Goal: Check status: Check status

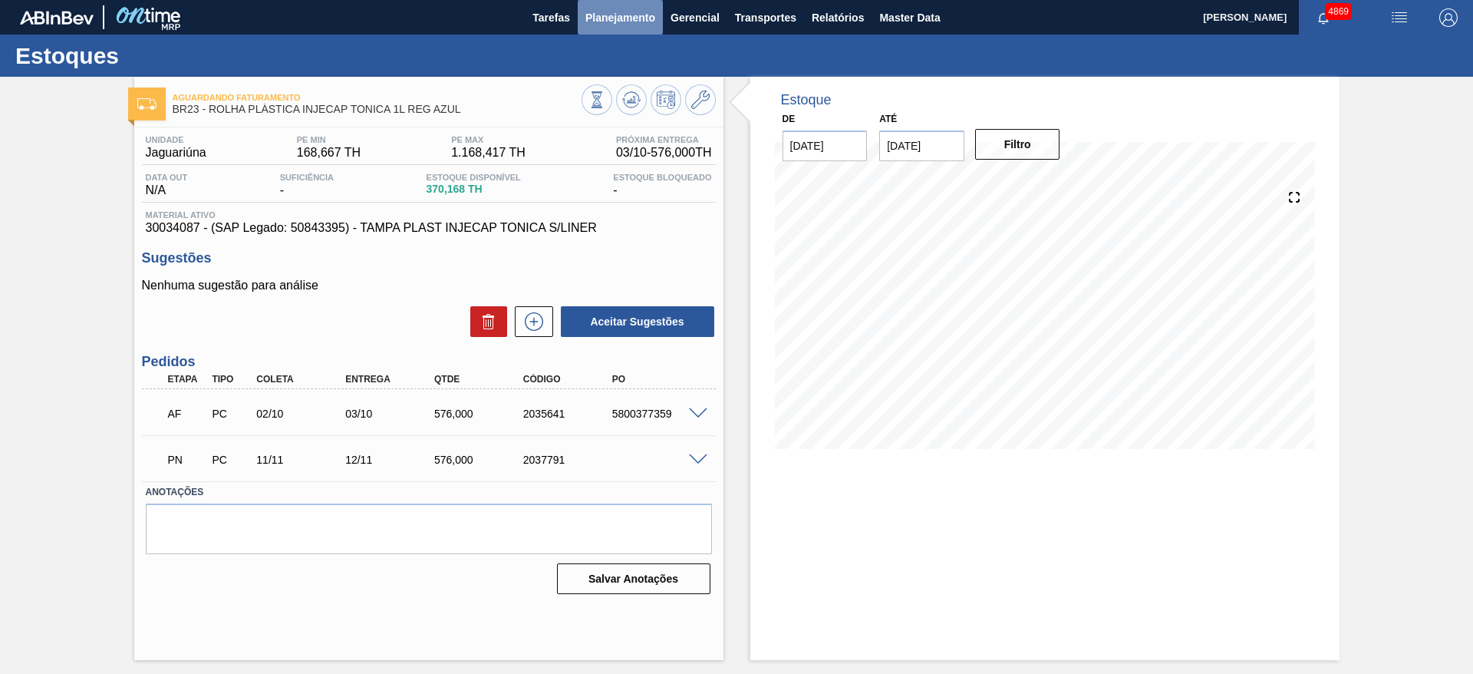
click at [595, 13] on span "Planejamento" at bounding box center [620, 17] width 70 height 18
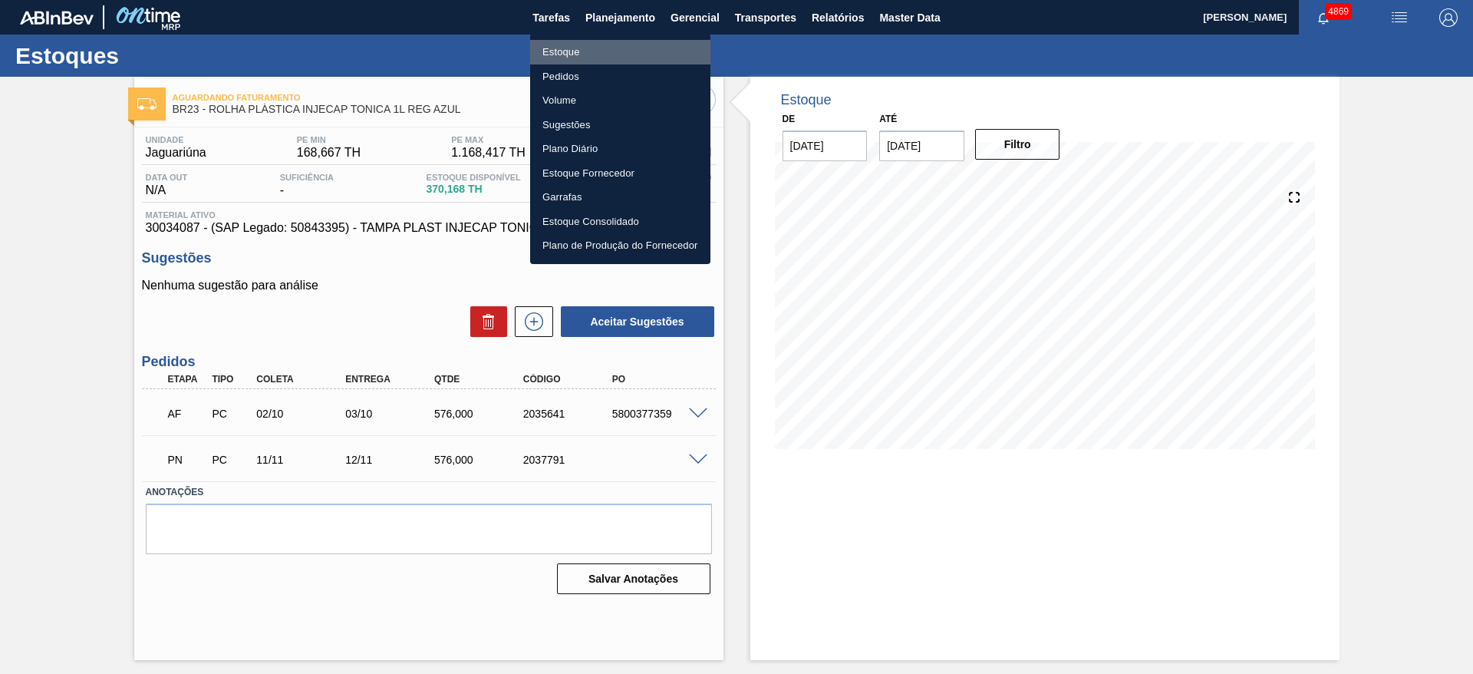
click at [598, 46] on li "Estoque" at bounding box center [620, 52] width 180 height 25
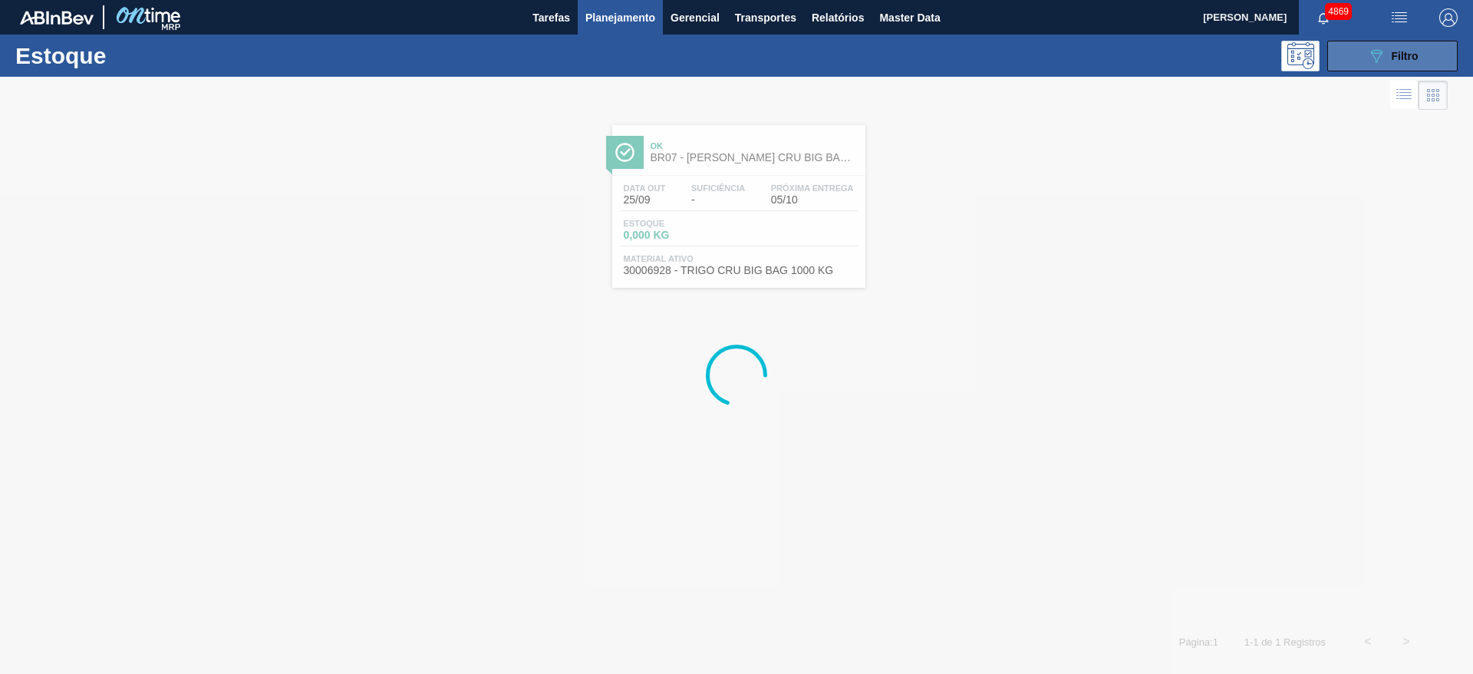
click at [1442, 56] on button "089F7B8B-B2A5-4AFE-B5C0-19BA573D28AC Filtro" at bounding box center [1392, 56] width 130 height 31
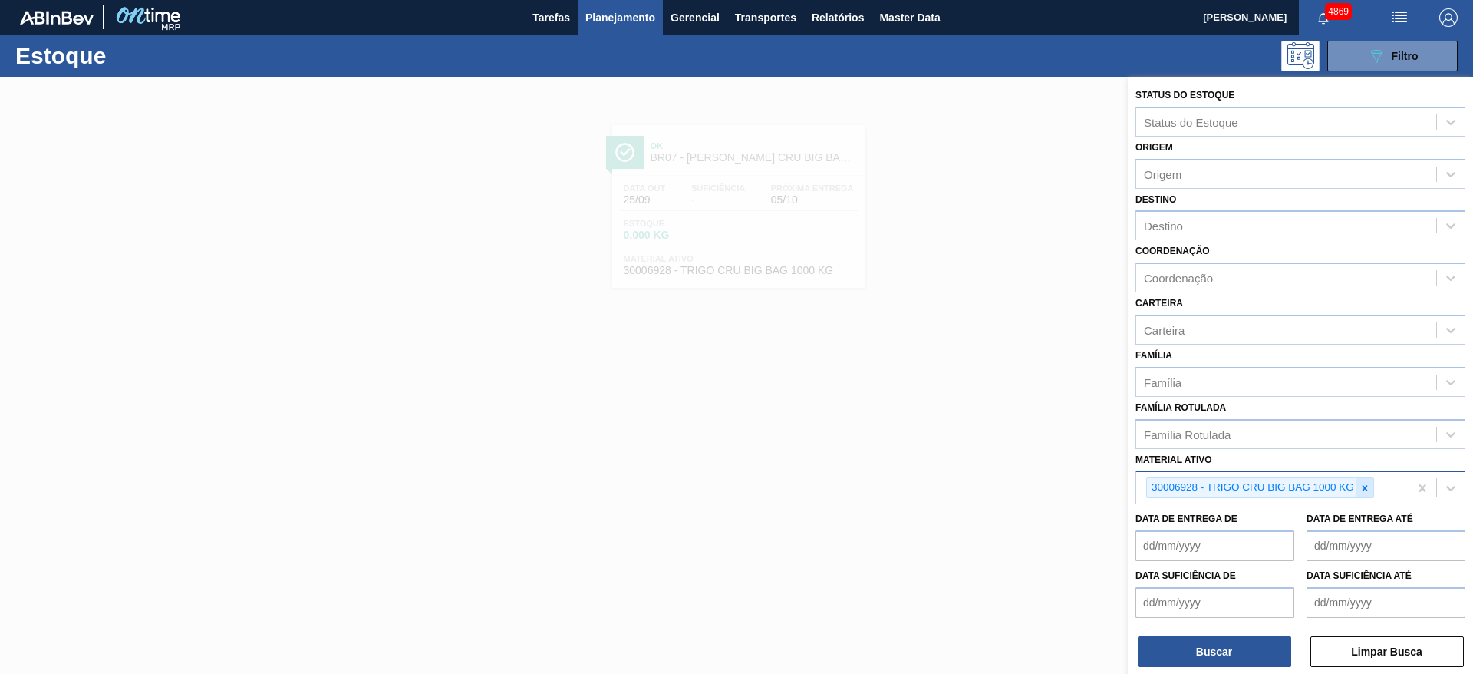
click at [1364, 484] on icon at bounding box center [1365, 488] width 11 height 11
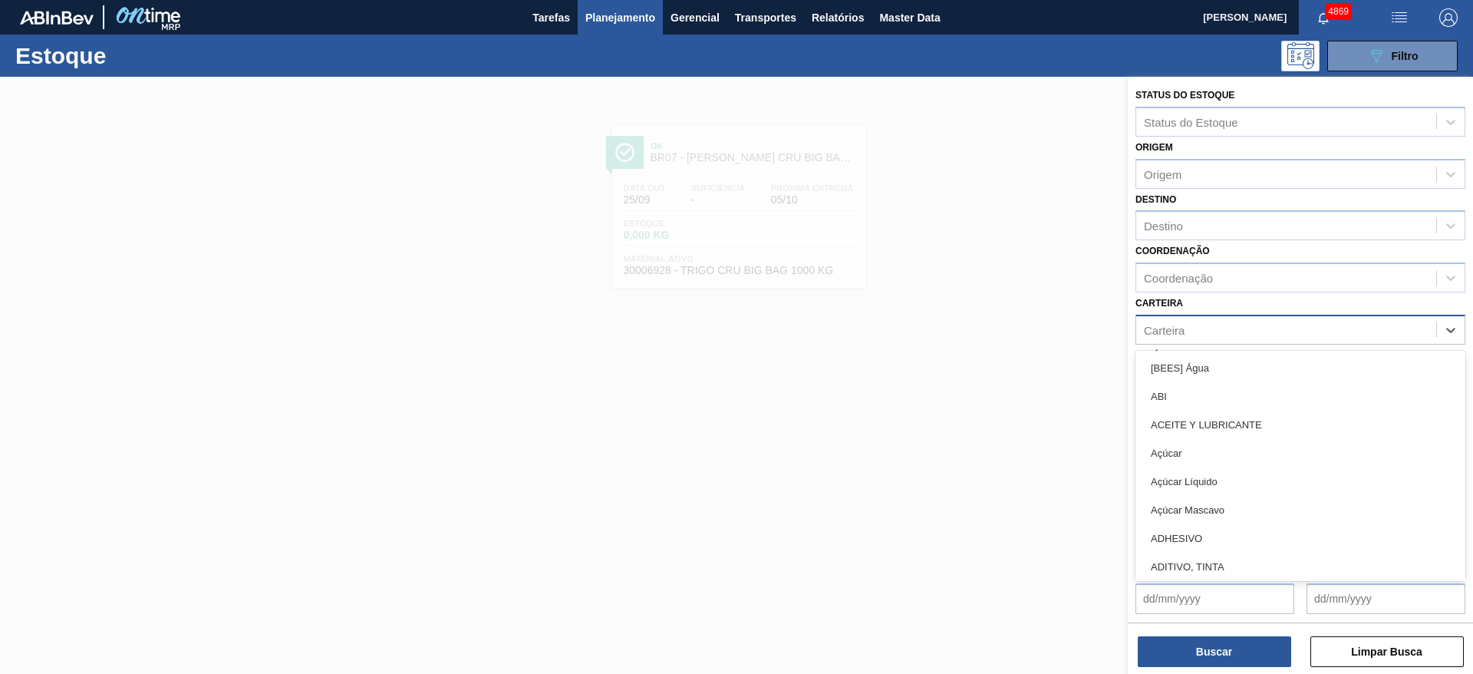
click at [1172, 324] on div "Carteira" at bounding box center [1164, 329] width 41 height 13
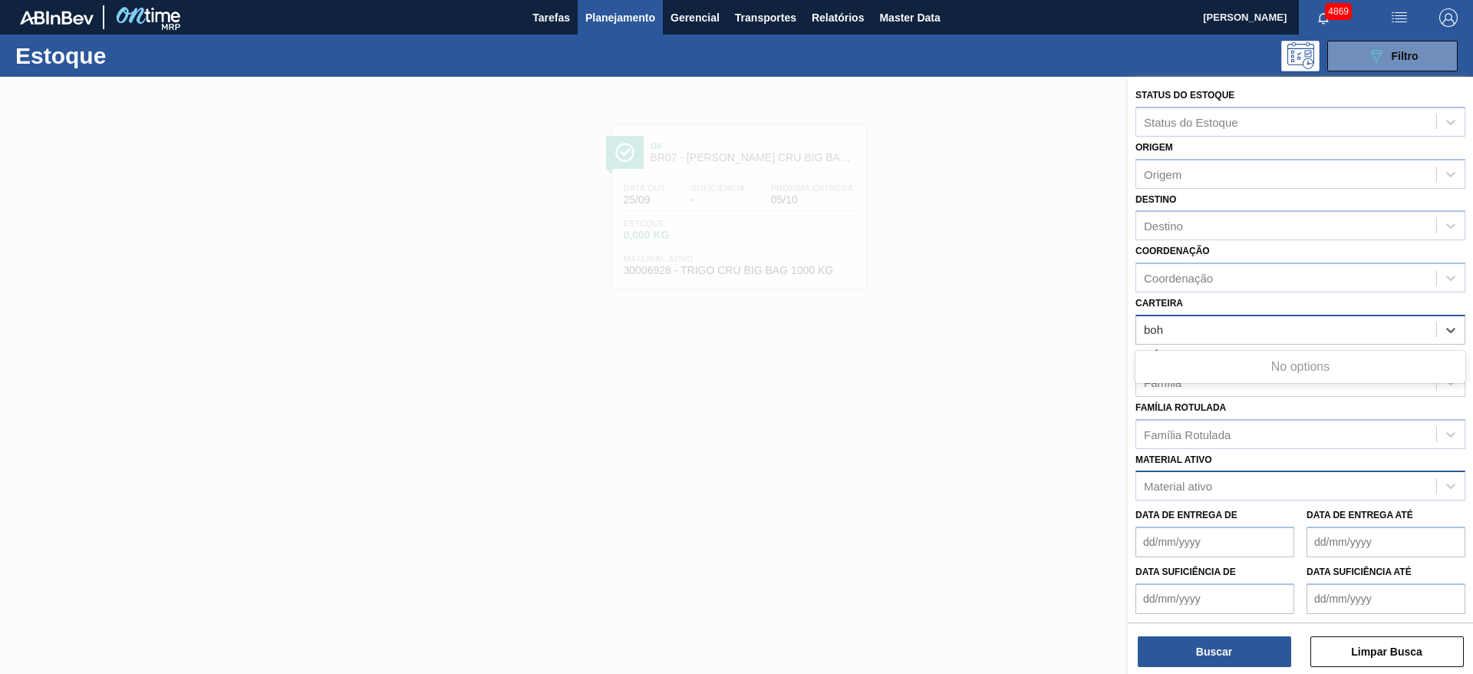
type input "bohe"
drag, startPoint x: 1174, startPoint y: 324, endPoint x: 1142, endPoint y: 331, distance: 33.0
click at [1142, 331] on div "Carteira" at bounding box center [1286, 329] width 300 height 22
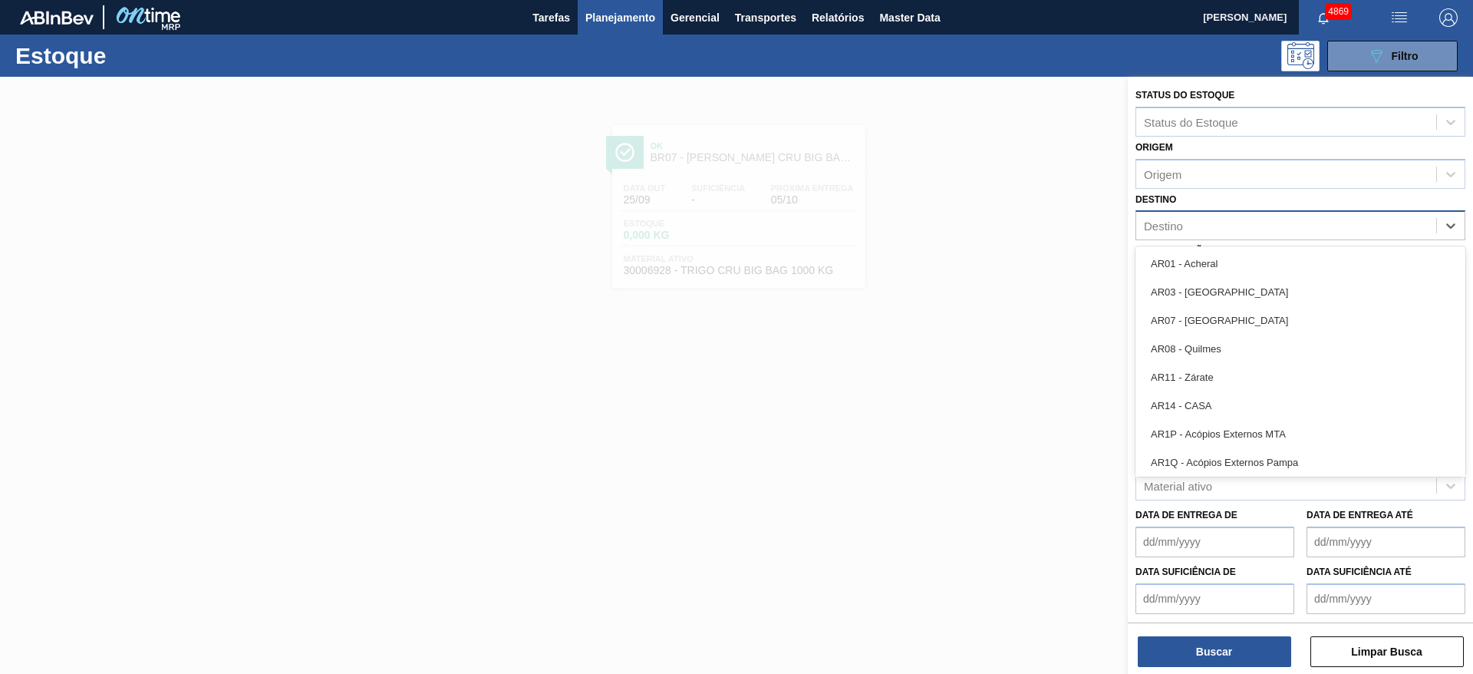
click at [1174, 223] on div "Destino" at bounding box center [1163, 225] width 39 height 13
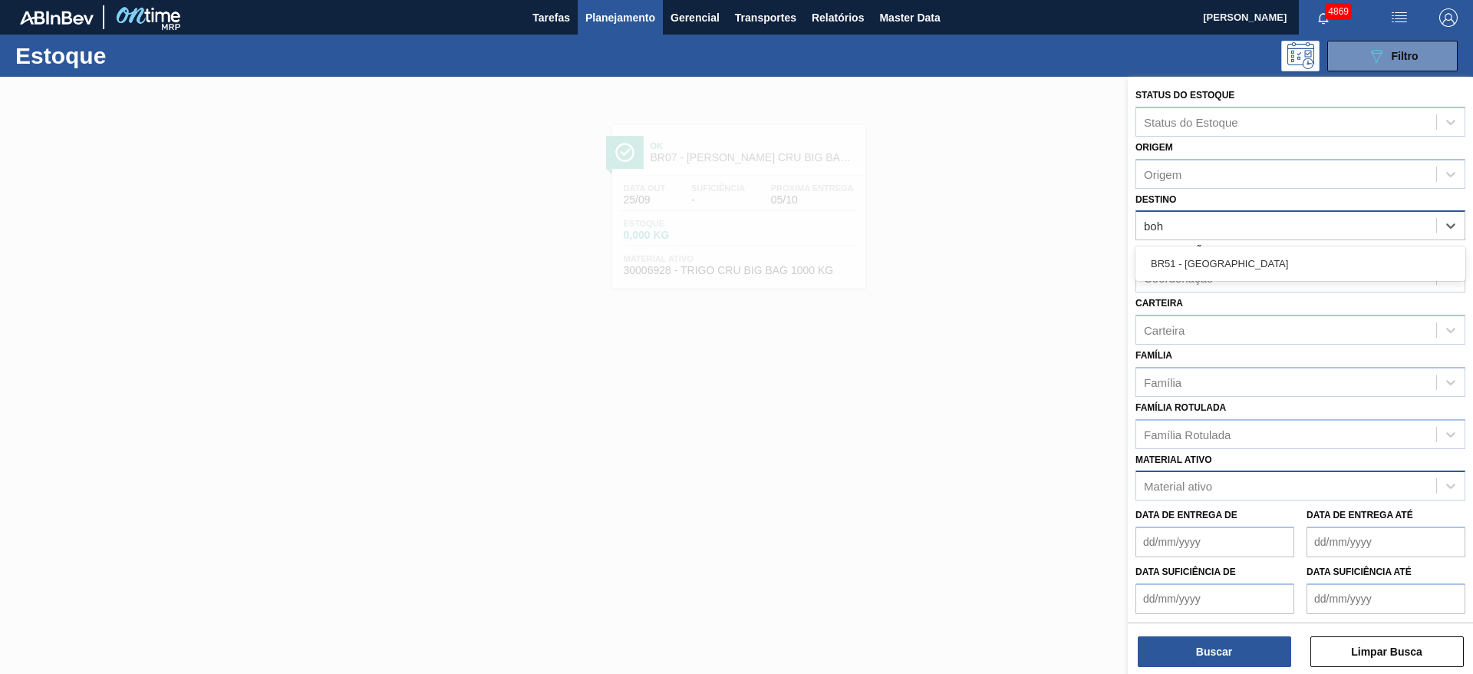
type input "bohe"
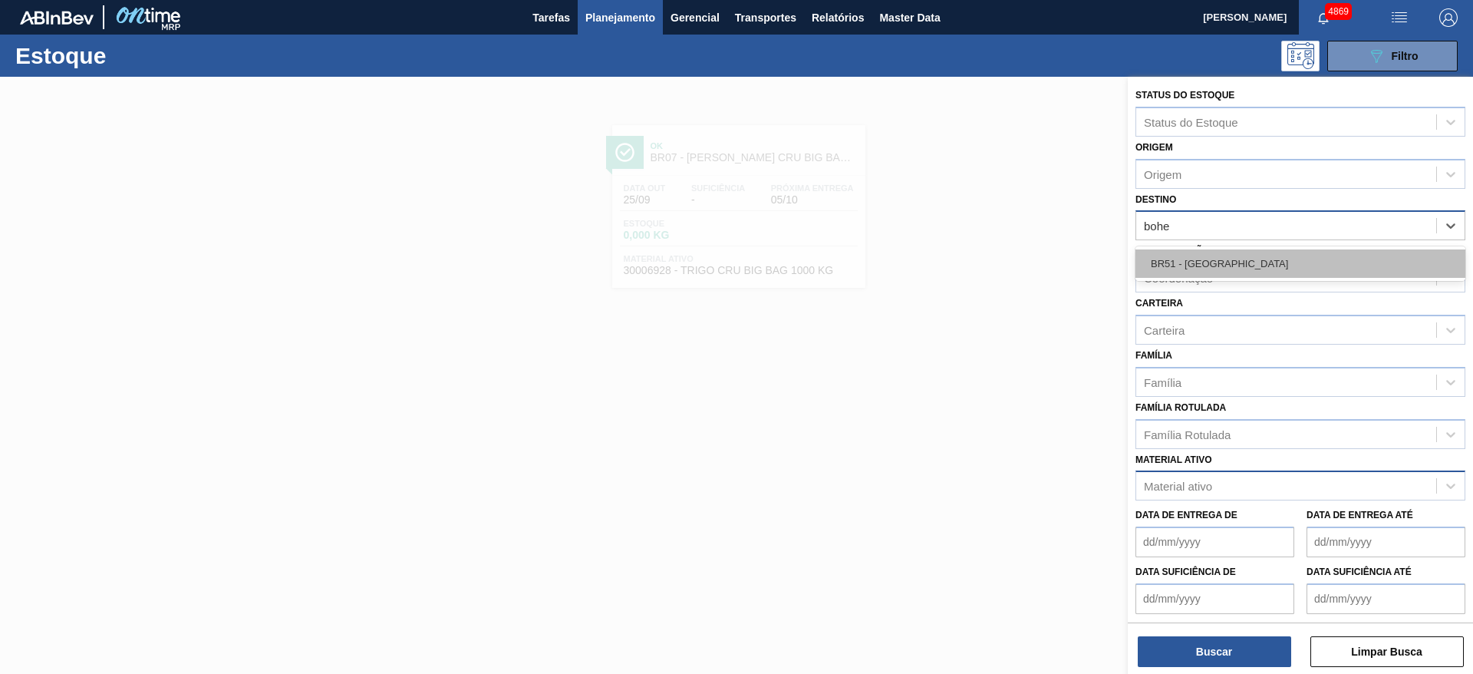
click at [1254, 263] on div "BR51 - [GEOGRAPHIC_DATA]" at bounding box center [1301, 263] width 330 height 28
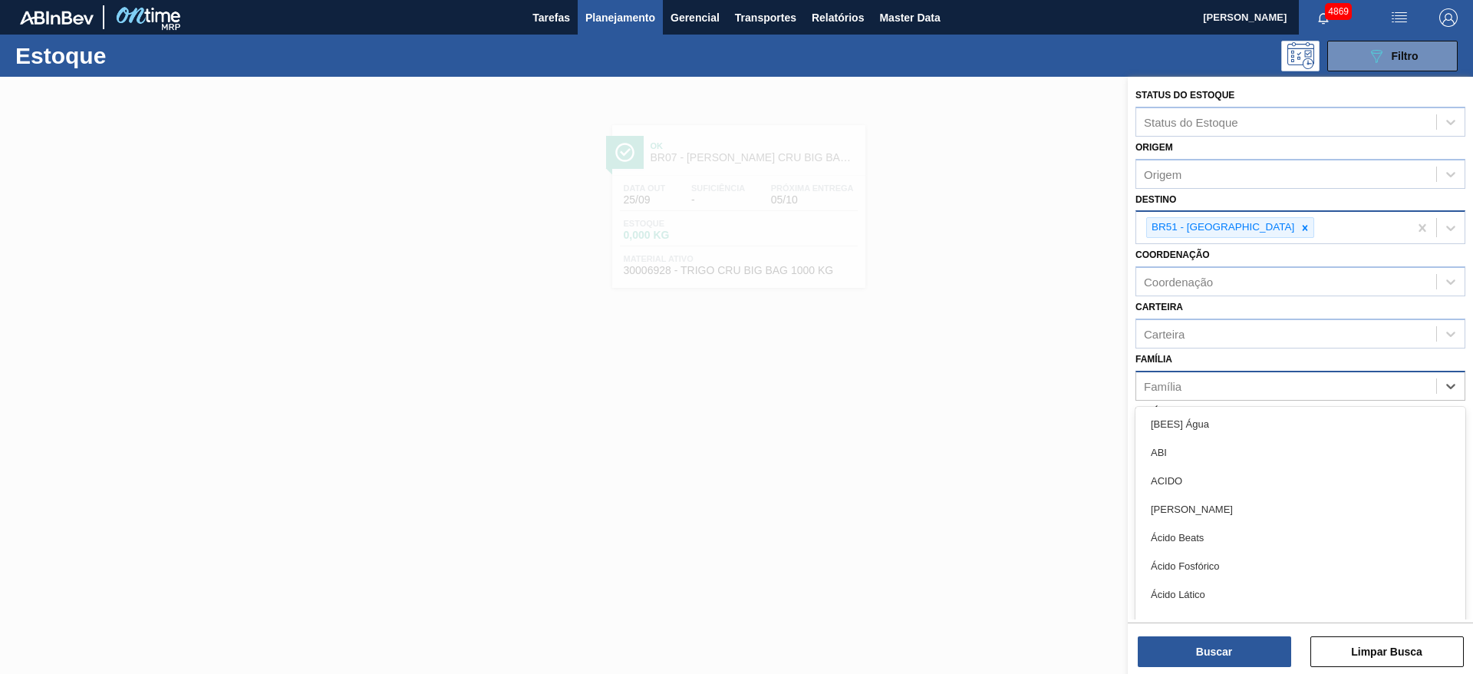
click at [1221, 384] on div "Família" at bounding box center [1286, 385] width 300 height 22
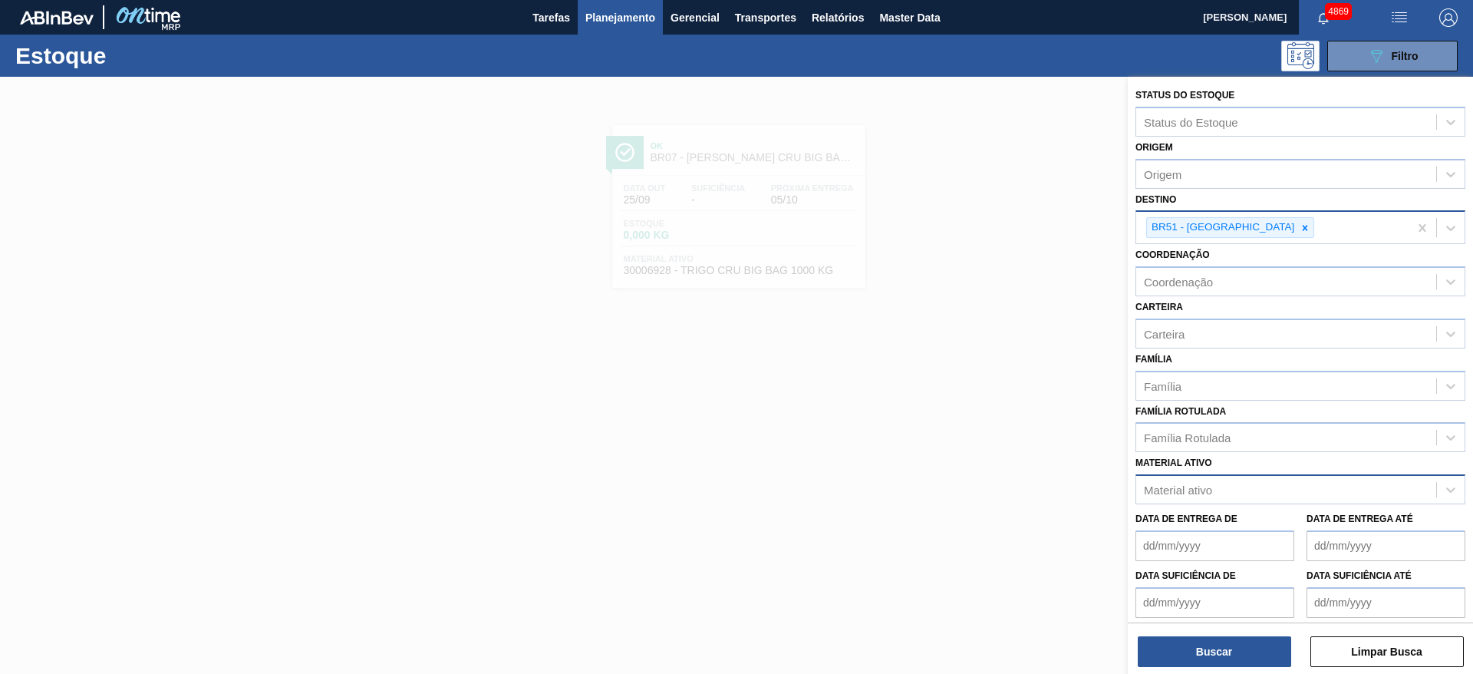
click at [1213, 361] on div "Família Família" at bounding box center [1301, 374] width 330 height 52
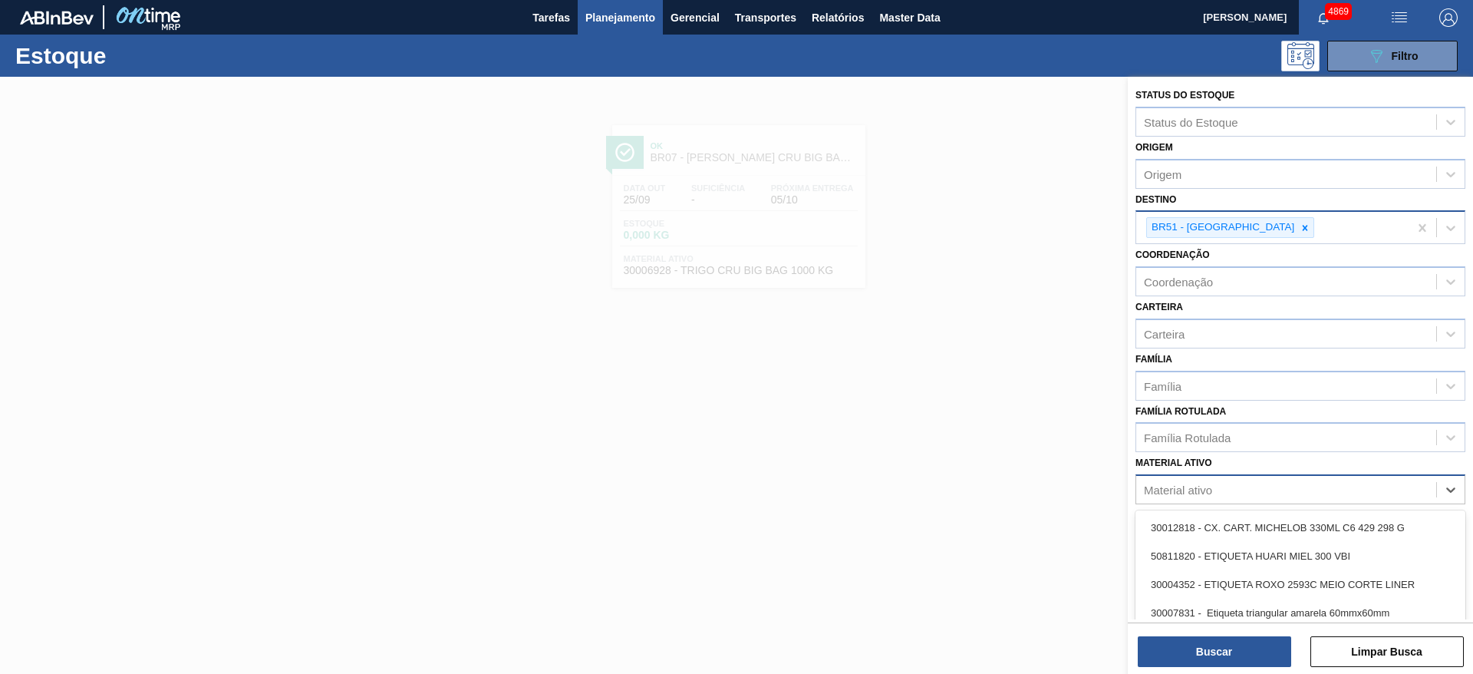
click at [1247, 485] on div "Material ativo" at bounding box center [1286, 490] width 300 height 22
type ativo "malte pilsen"
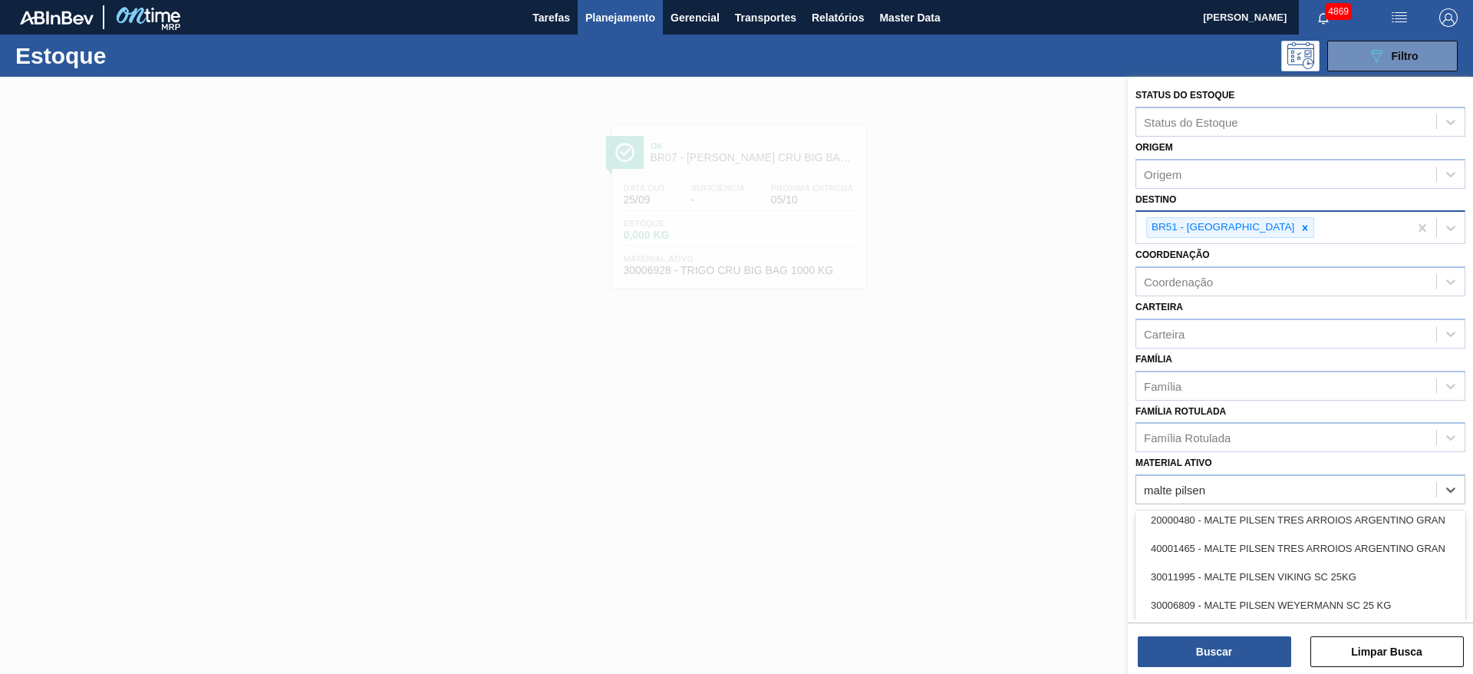
scroll to position [460, 0]
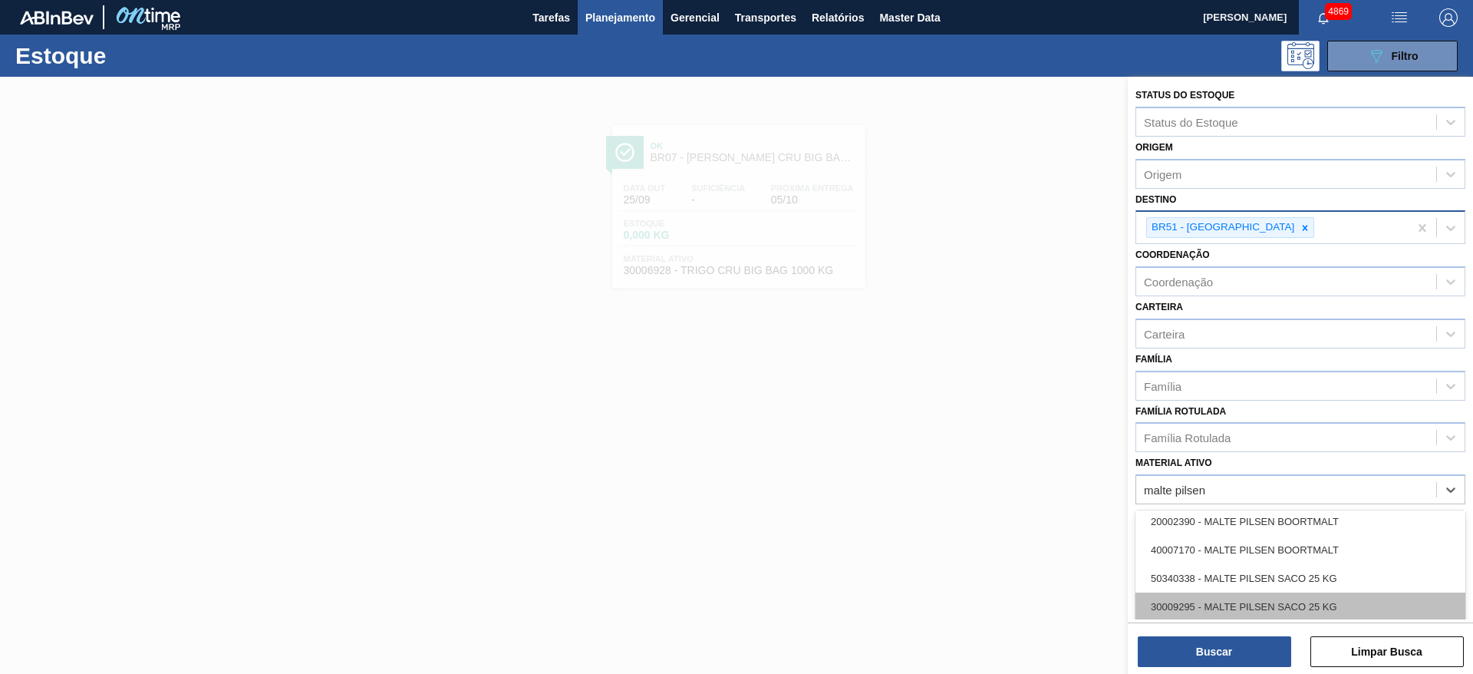
click at [1359, 615] on div "30009295 - MALTE PILSEN SACO 25 KG" at bounding box center [1301, 606] width 330 height 28
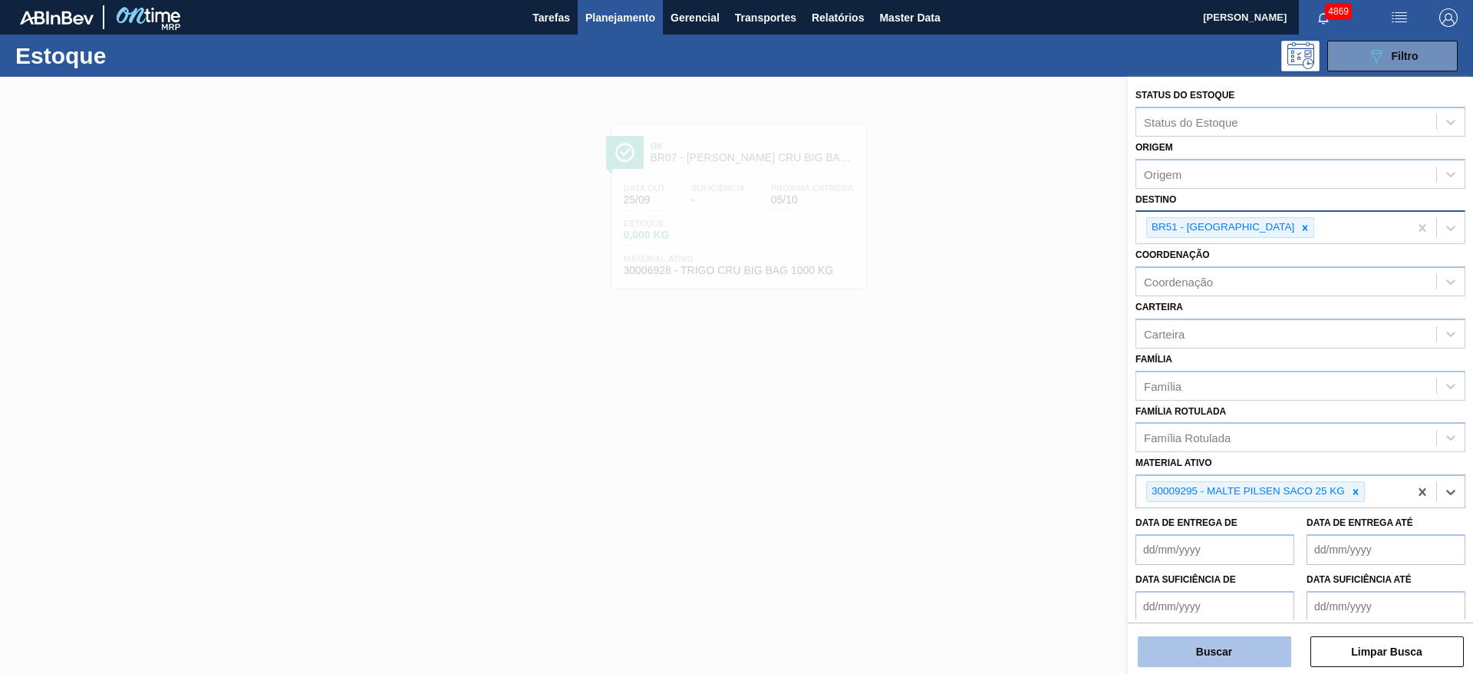
click at [1199, 646] on button "Buscar" at bounding box center [1214, 651] width 153 height 31
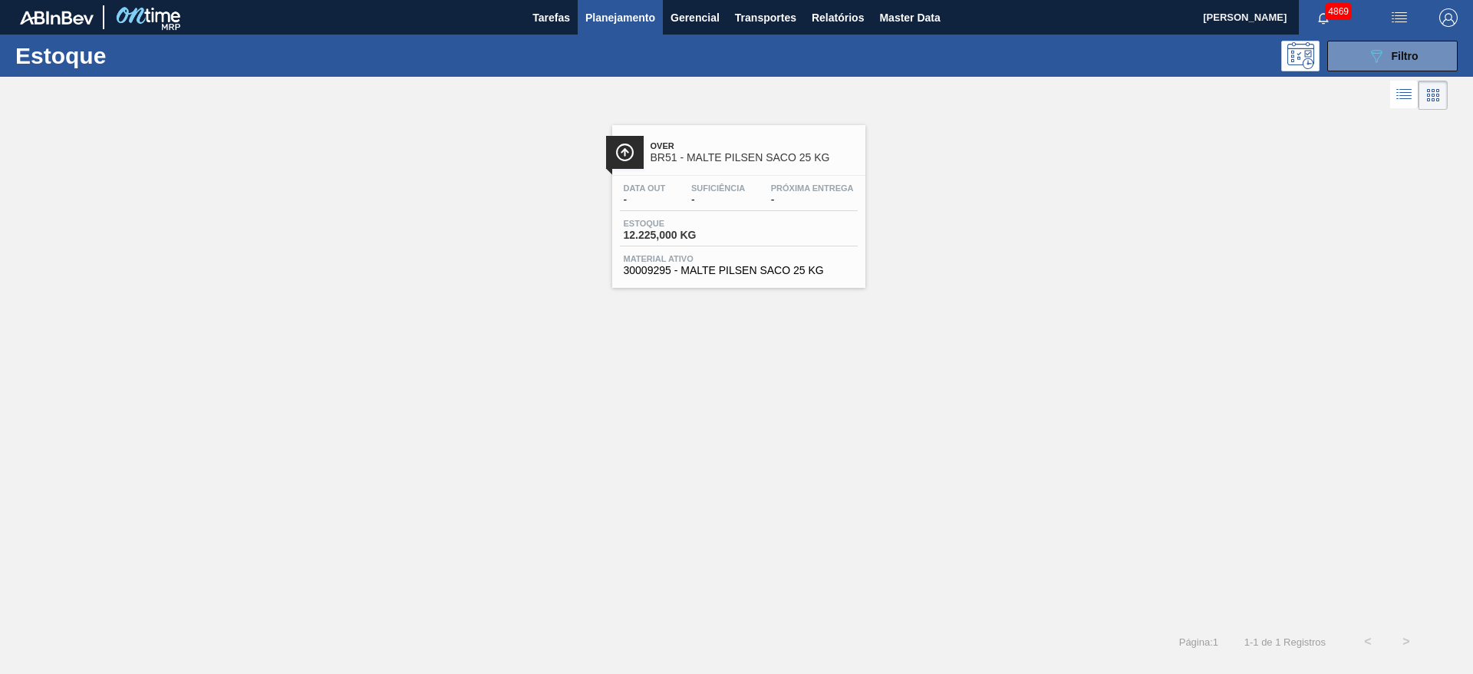
click at [807, 238] on div "Estoque 12.225,000 KG" at bounding box center [739, 233] width 238 height 28
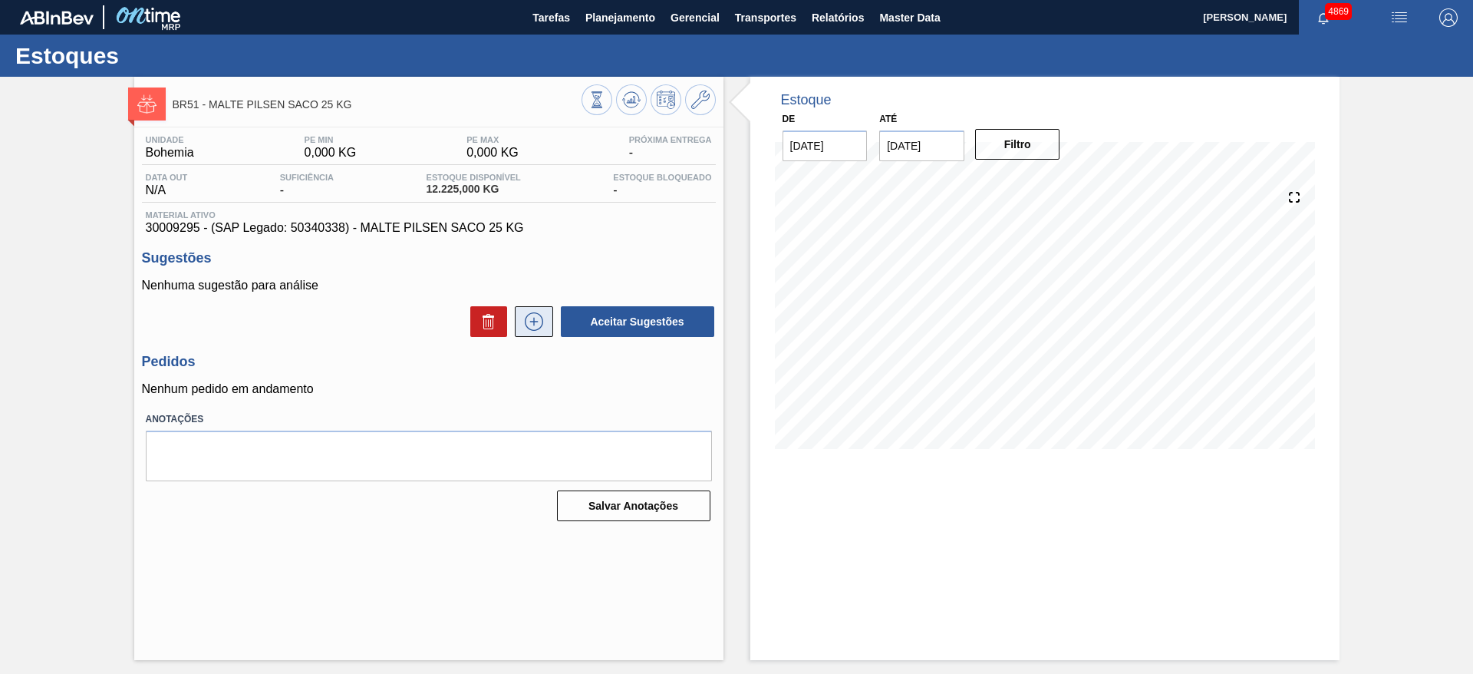
click at [531, 318] on icon at bounding box center [534, 321] width 25 height 18
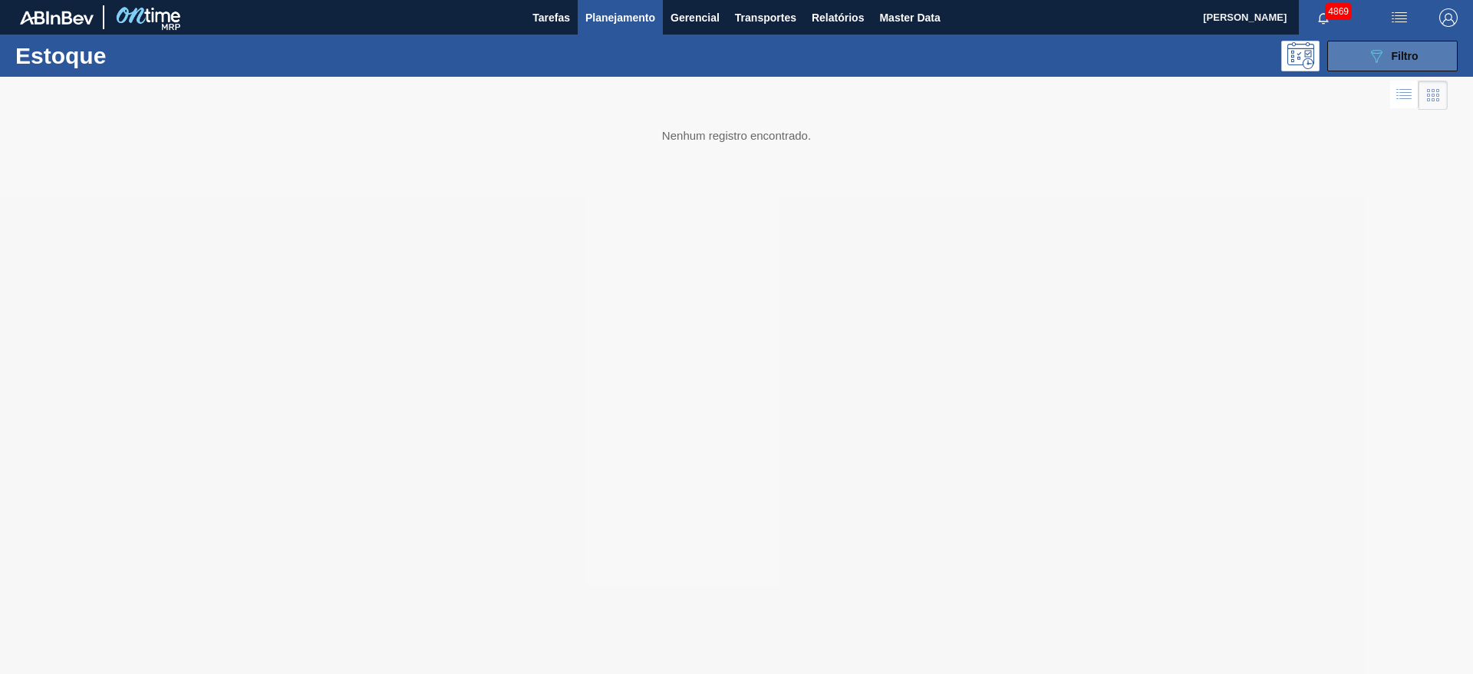
click at [1373, 54] on icon at bounding box center [1377, 56] width 12 height 13
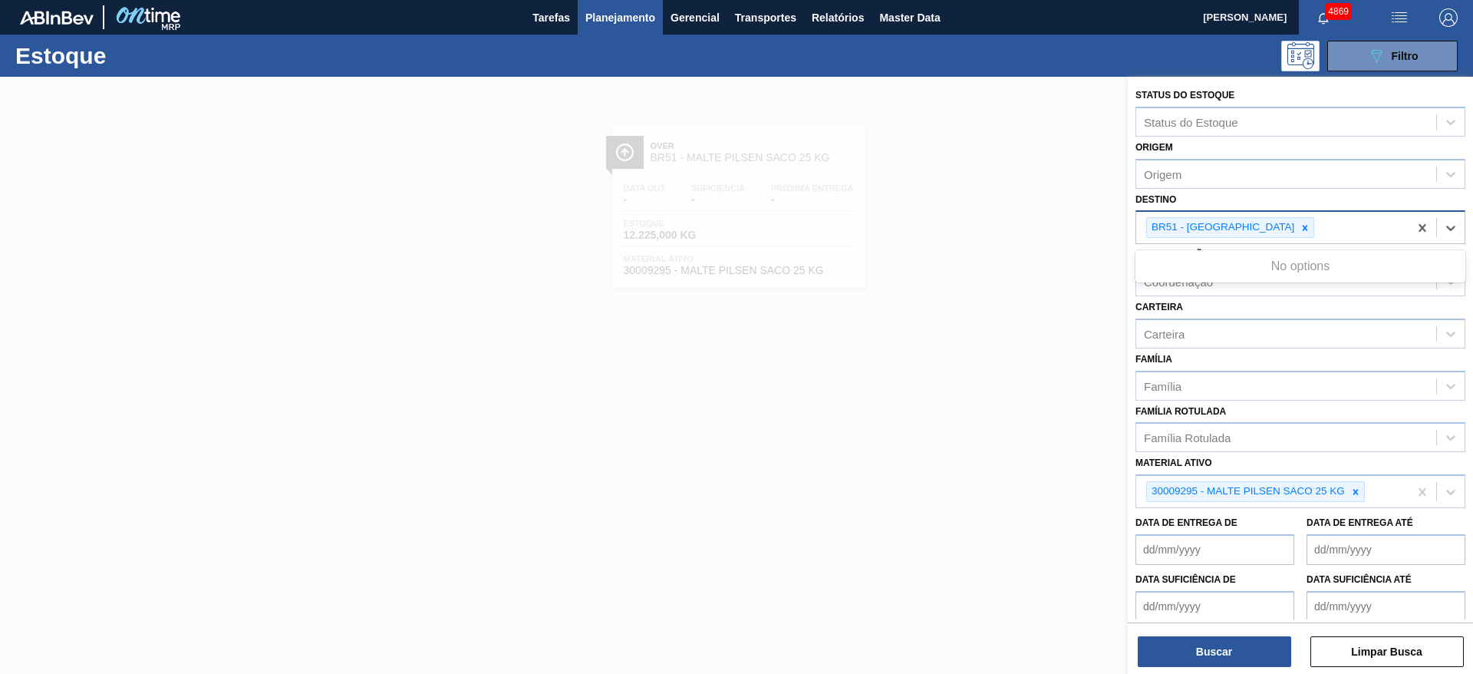
click at [1286, 235] on div "BR51 - [GEOGRAPHIC_DATA]" at bounding box center [1272, 227] width 272 height 31
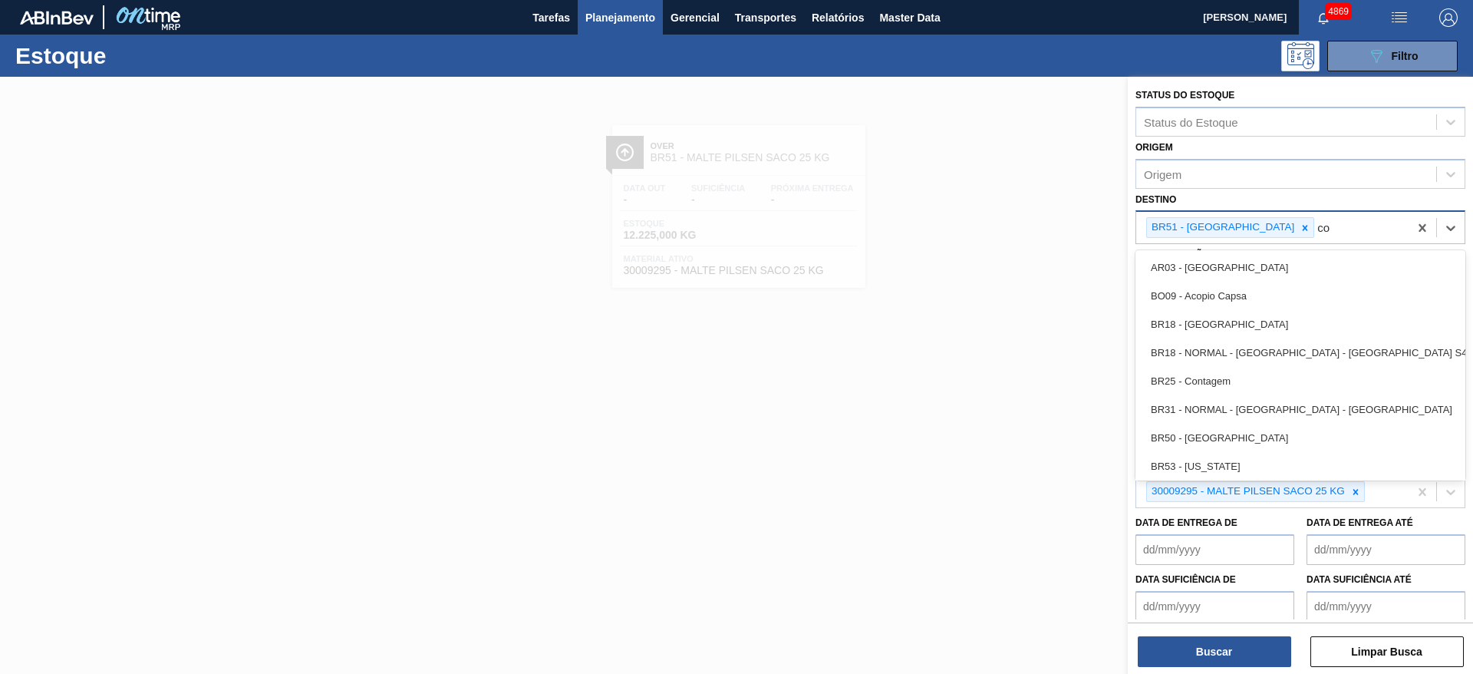
type input "col"
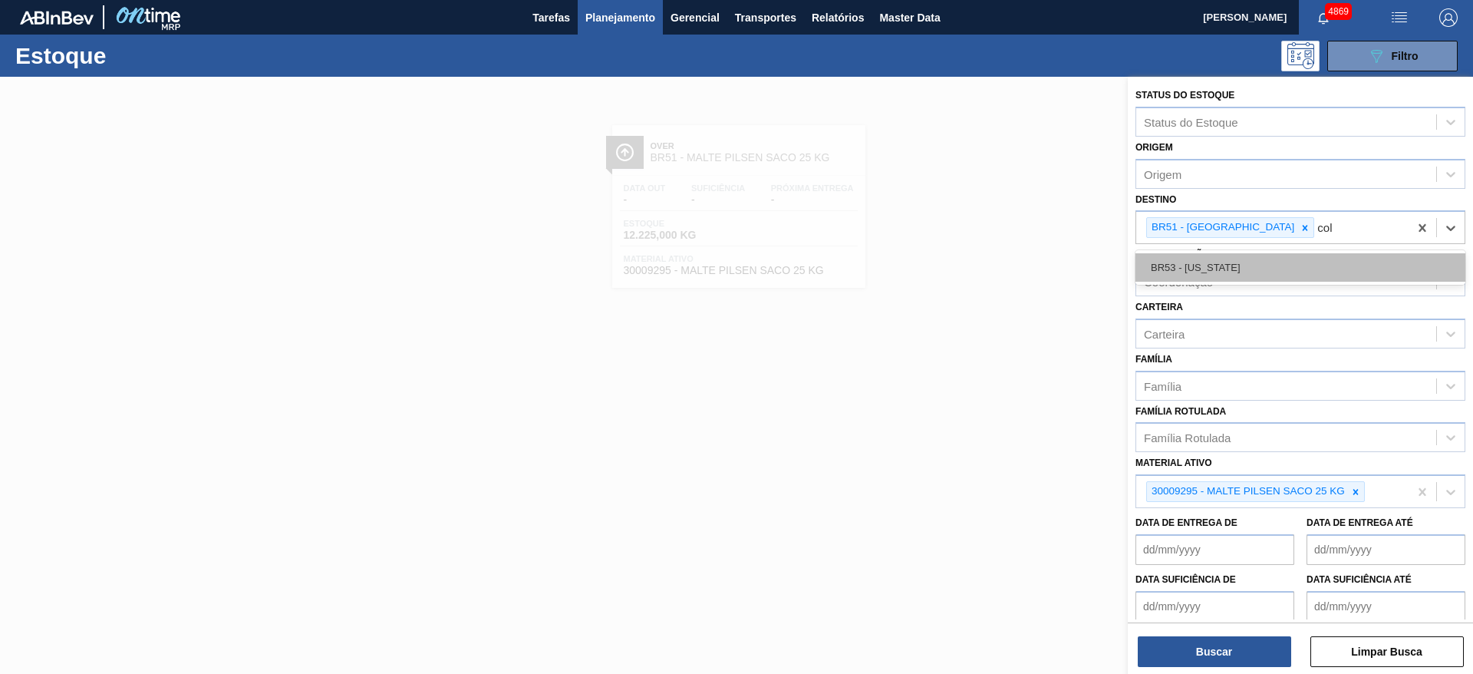
click at [1271, 278] on div "BR53 - [US_STATE]" at bounding box center [1301, 267] width 330 height 28
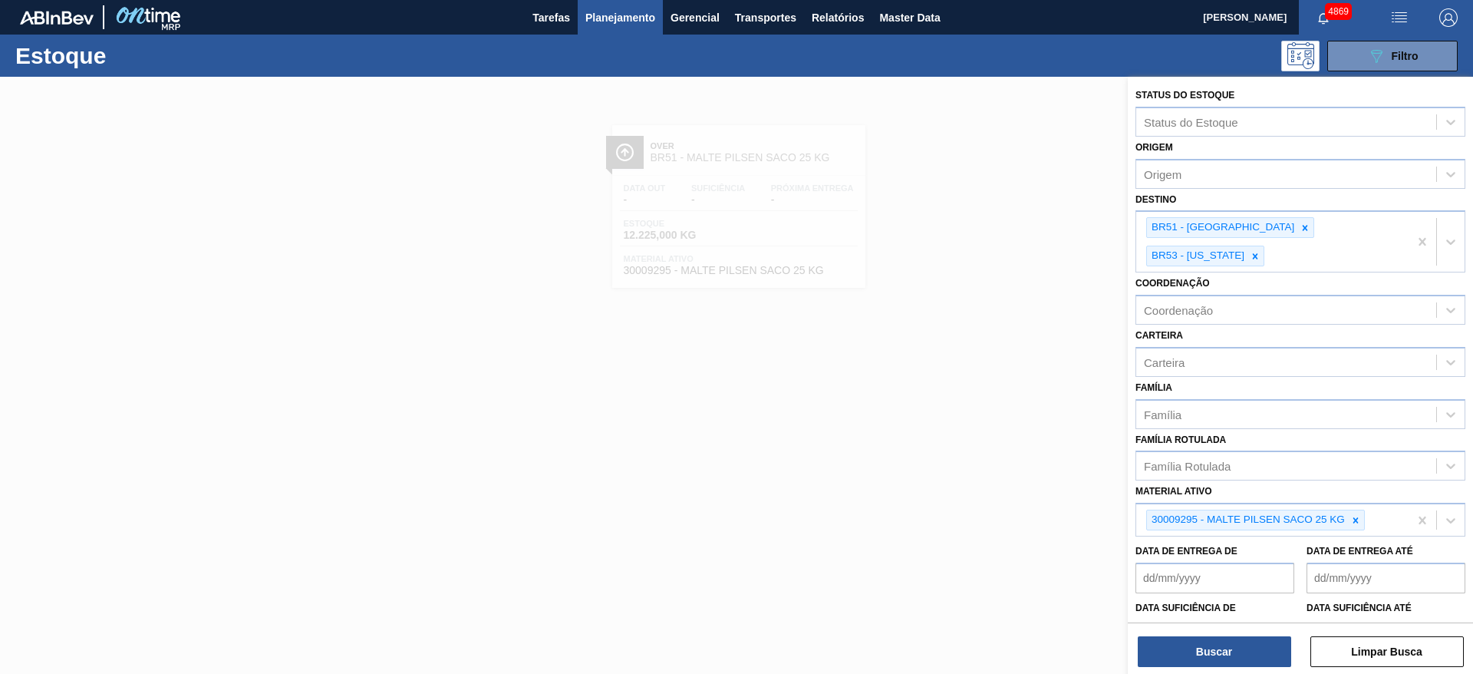
click at [1217, 631] on div "Buscar Limpar Busca" at bounding box center [1300, 643] width 345 height 43
click at [1217, 643] on button "Buscar" at bounding box center [1214, 651] width 153 height 31
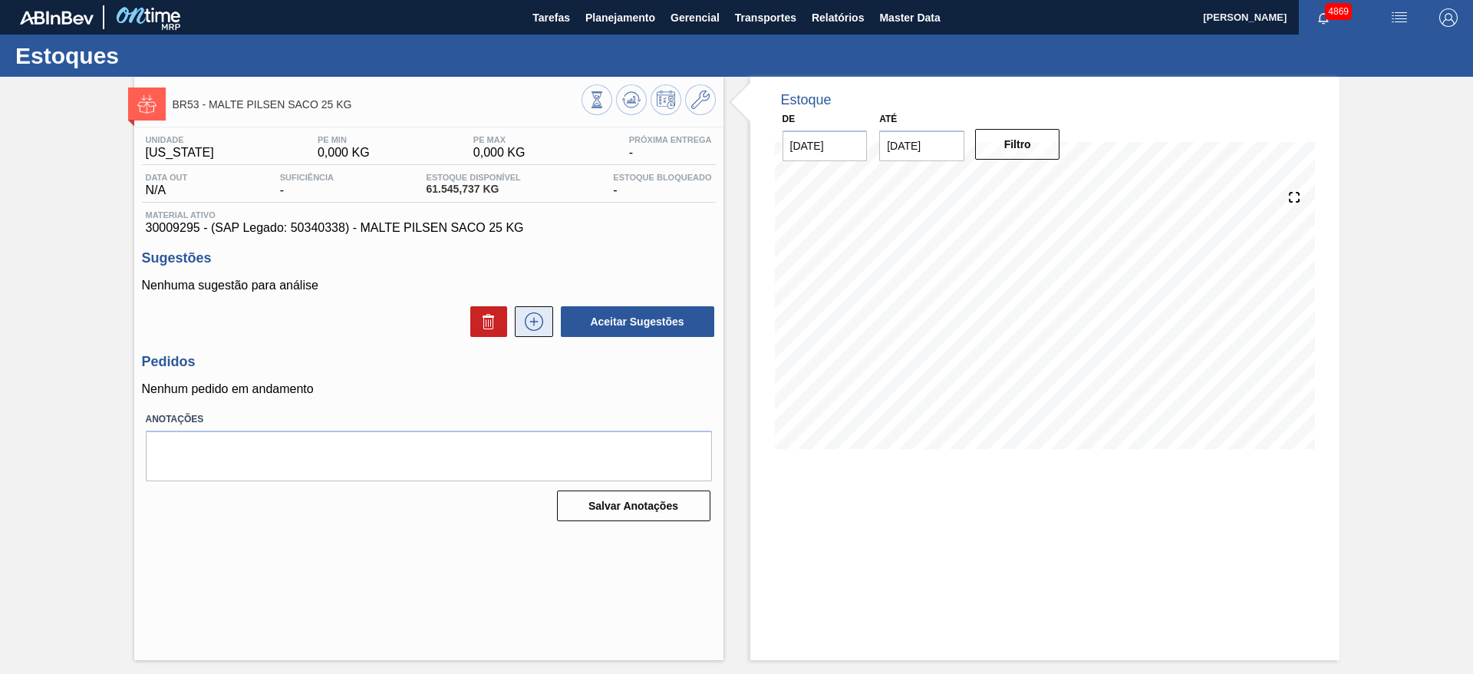
click at [539, 327] on icon at bounding box center [534, 321] width 25 height 18
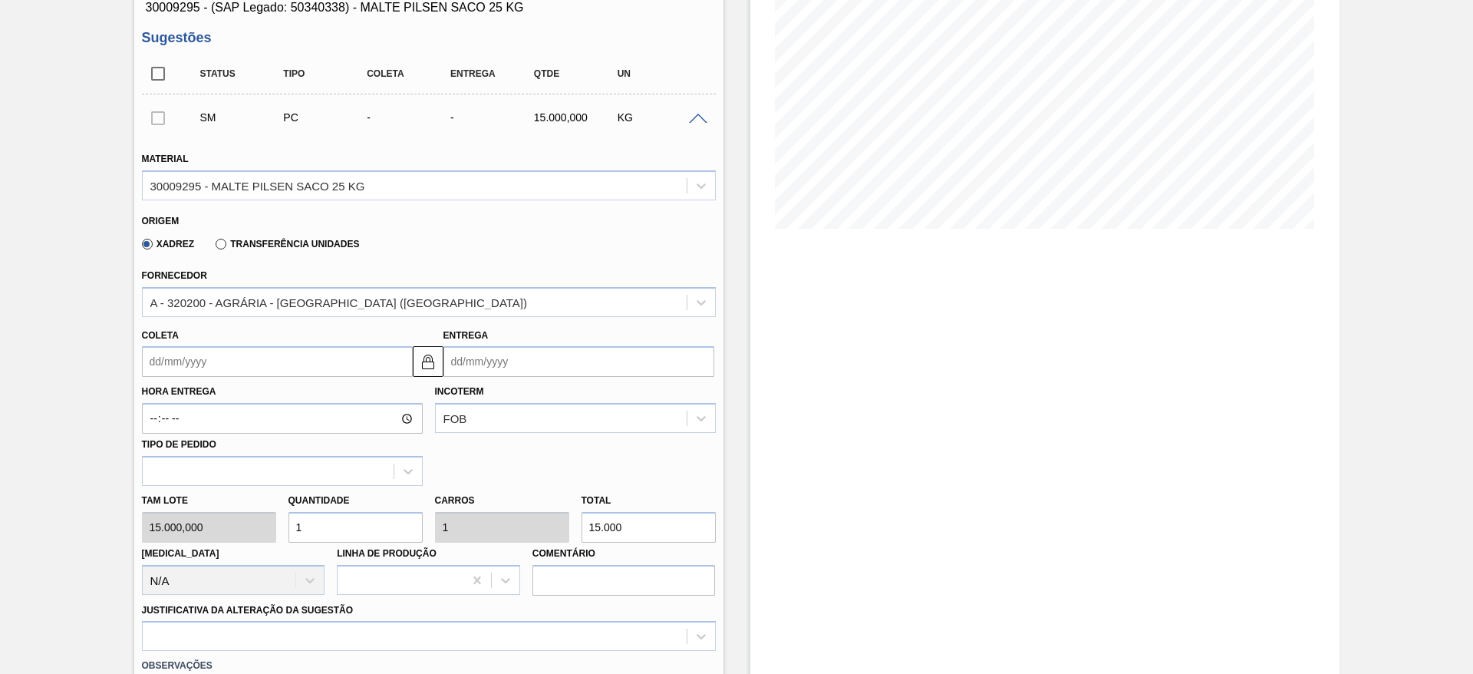
scroll to position [230, 0]
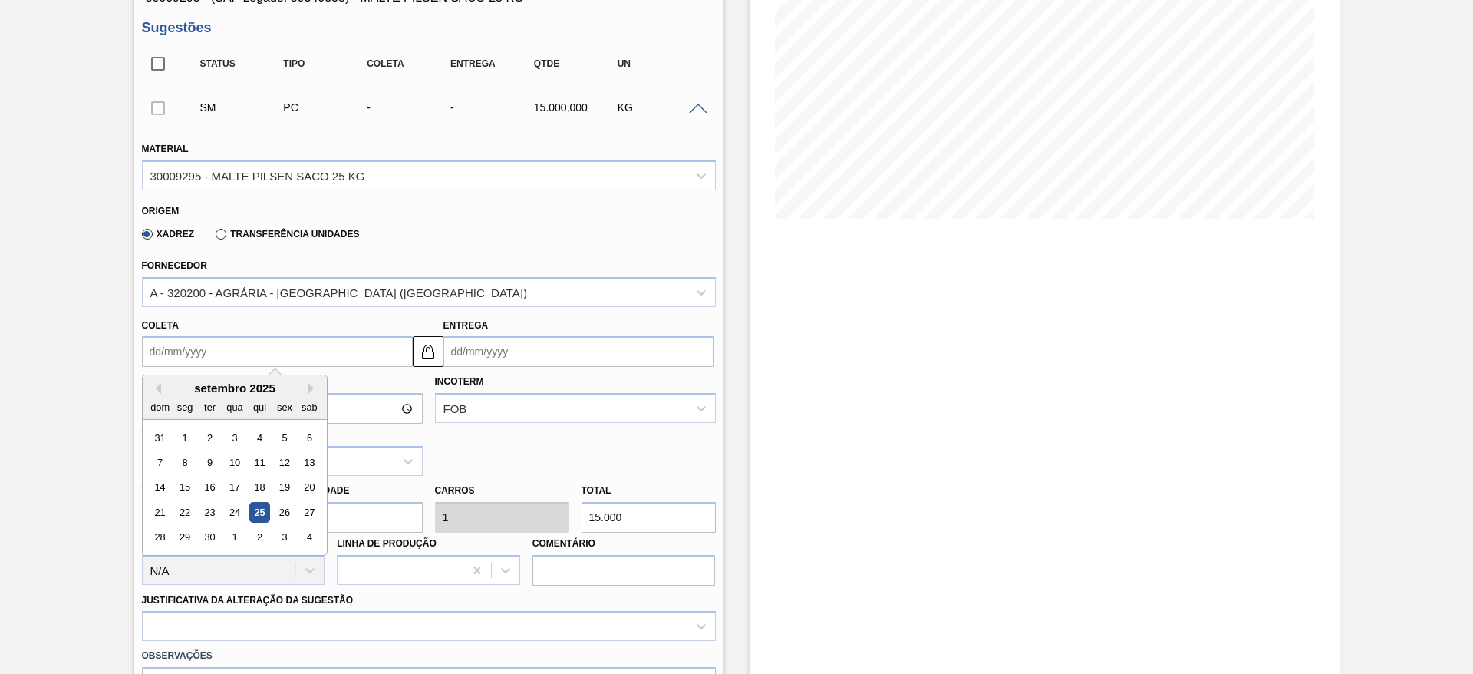
click at [354, 346] on input "Coleta" at bounding box center [277, 351] width 271 height 31
click at [282, 513] on div "26" at bounding box center [284, 512] width 21 height 21
type input "26/09/2025"
type input "27/09/2025"
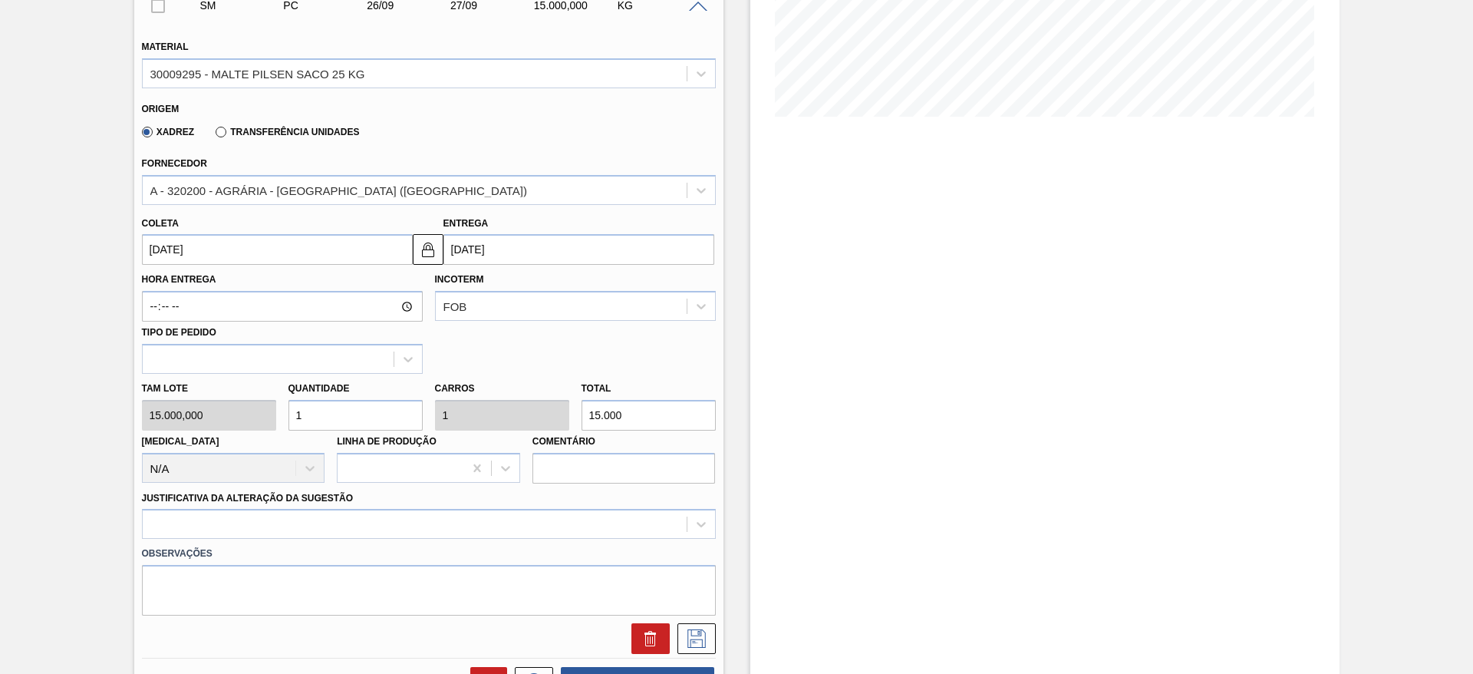
scroll to position [553, 0]
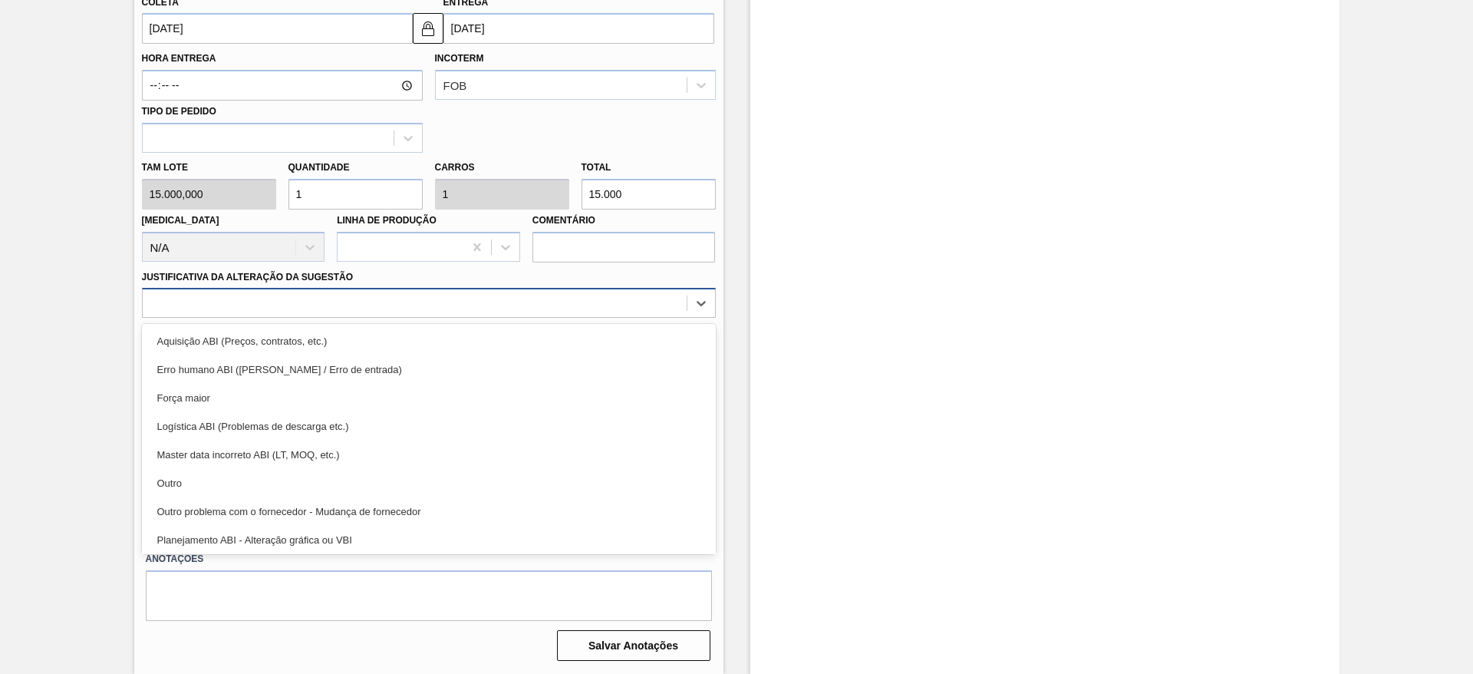
click at [291, 300] on div at bounding box center [415, 303] width 544 height 22
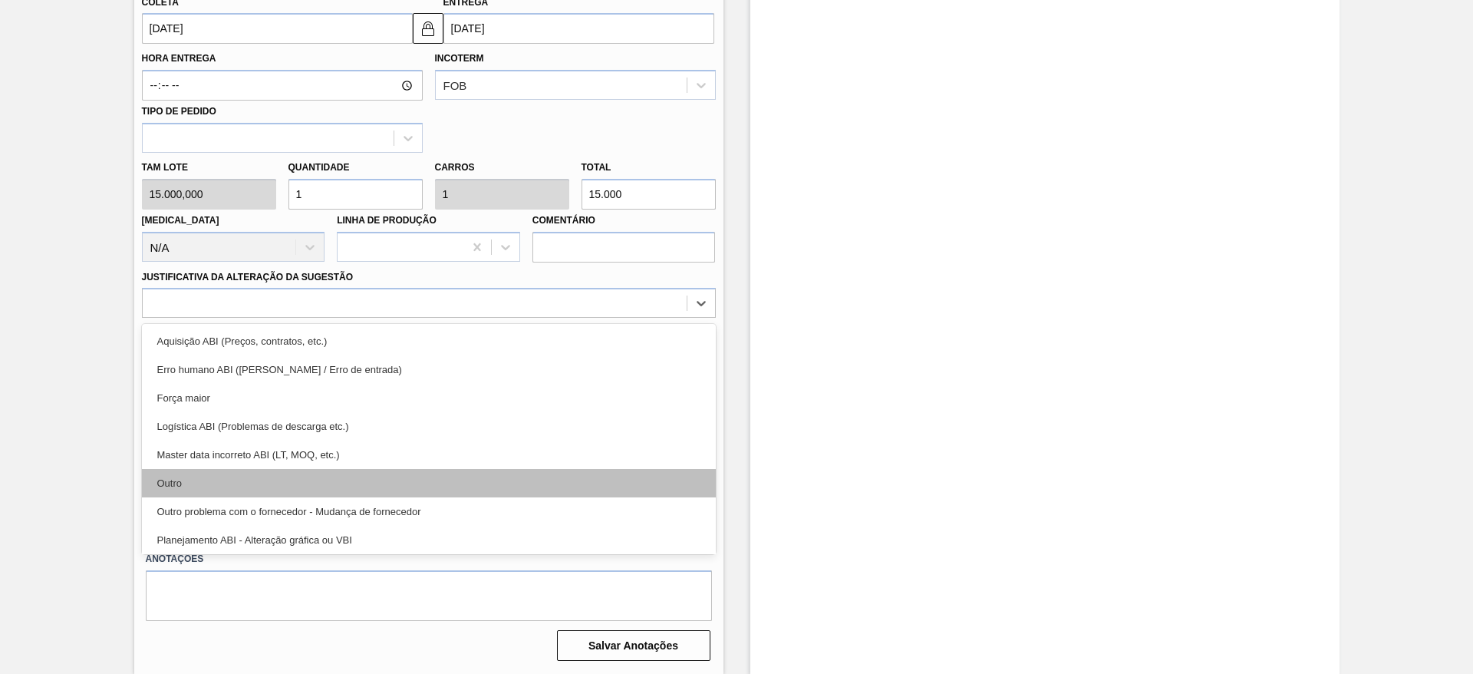
click at [290, 485] on div "Outro" at bounding box center [429, 483] width 574 height 28
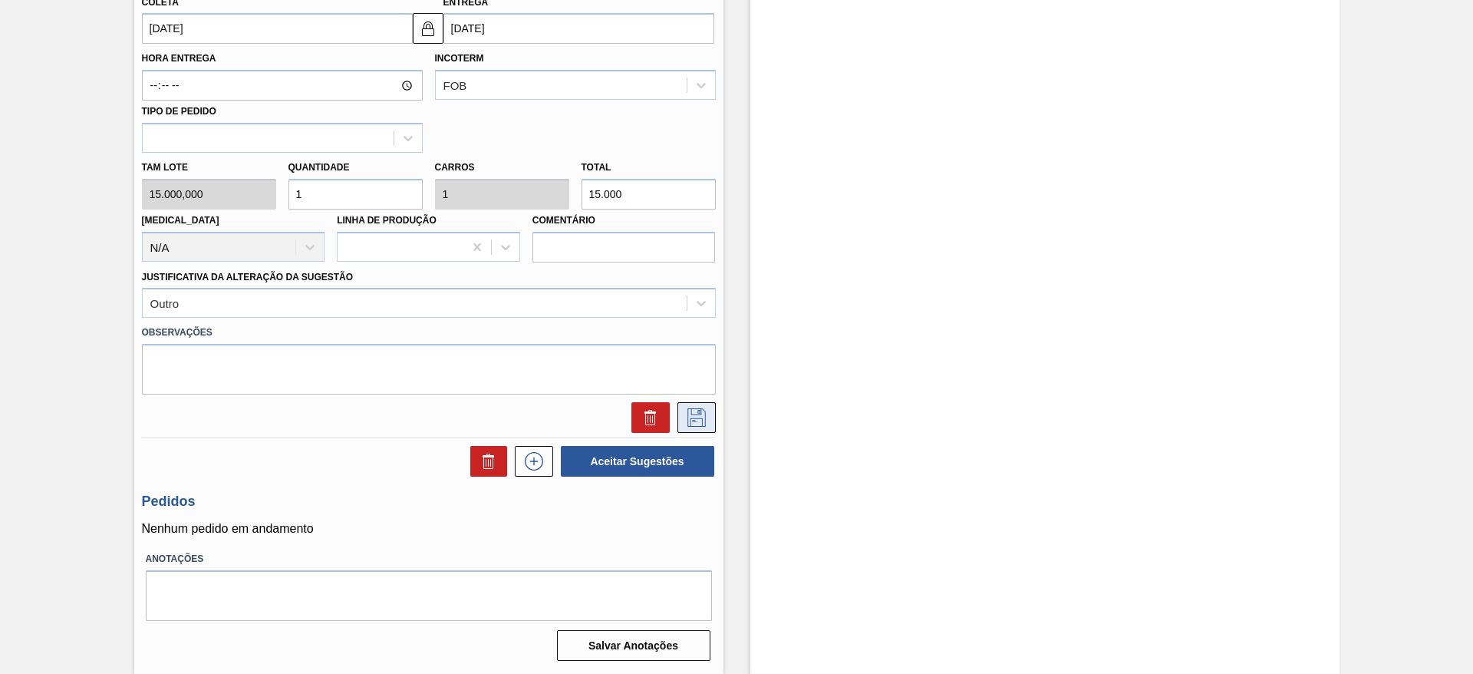
click at [692, 404] on button at bounding box center [696, 417] width 38 height 31
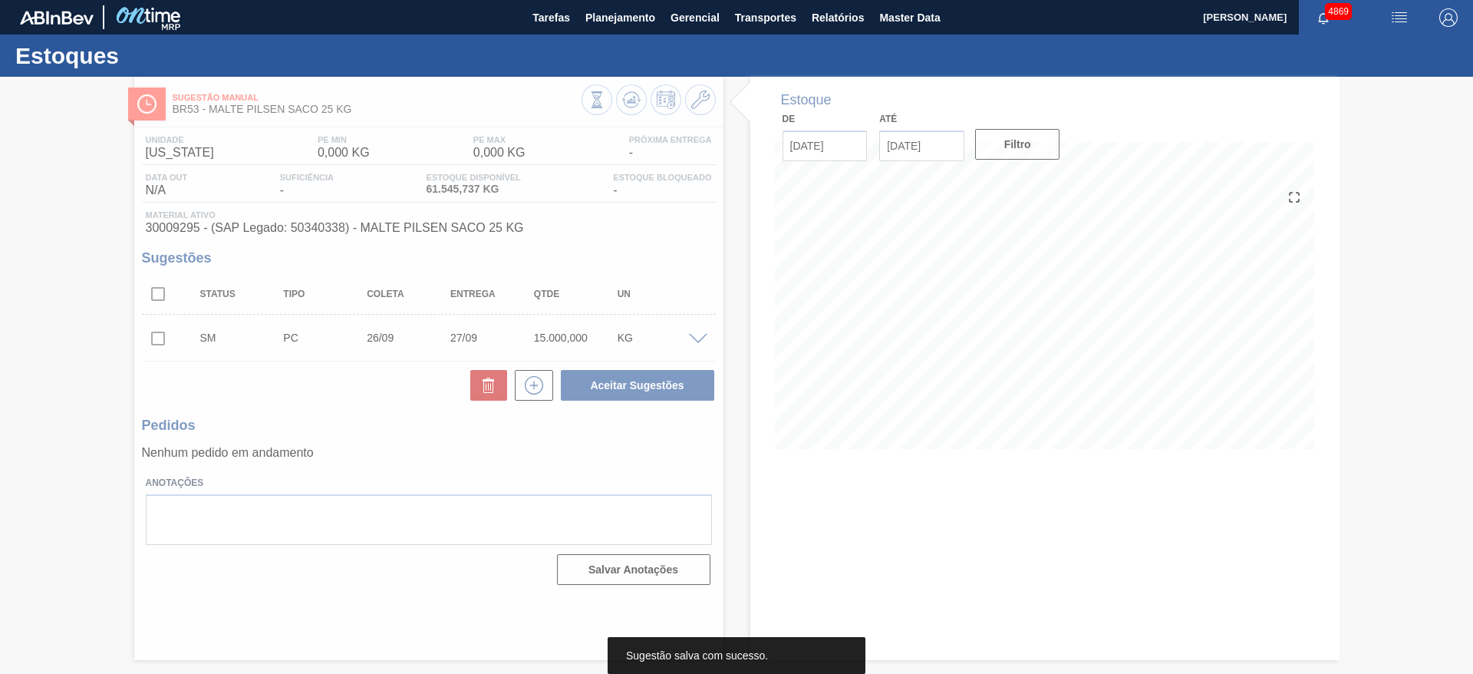
scroll to position [0, 0]
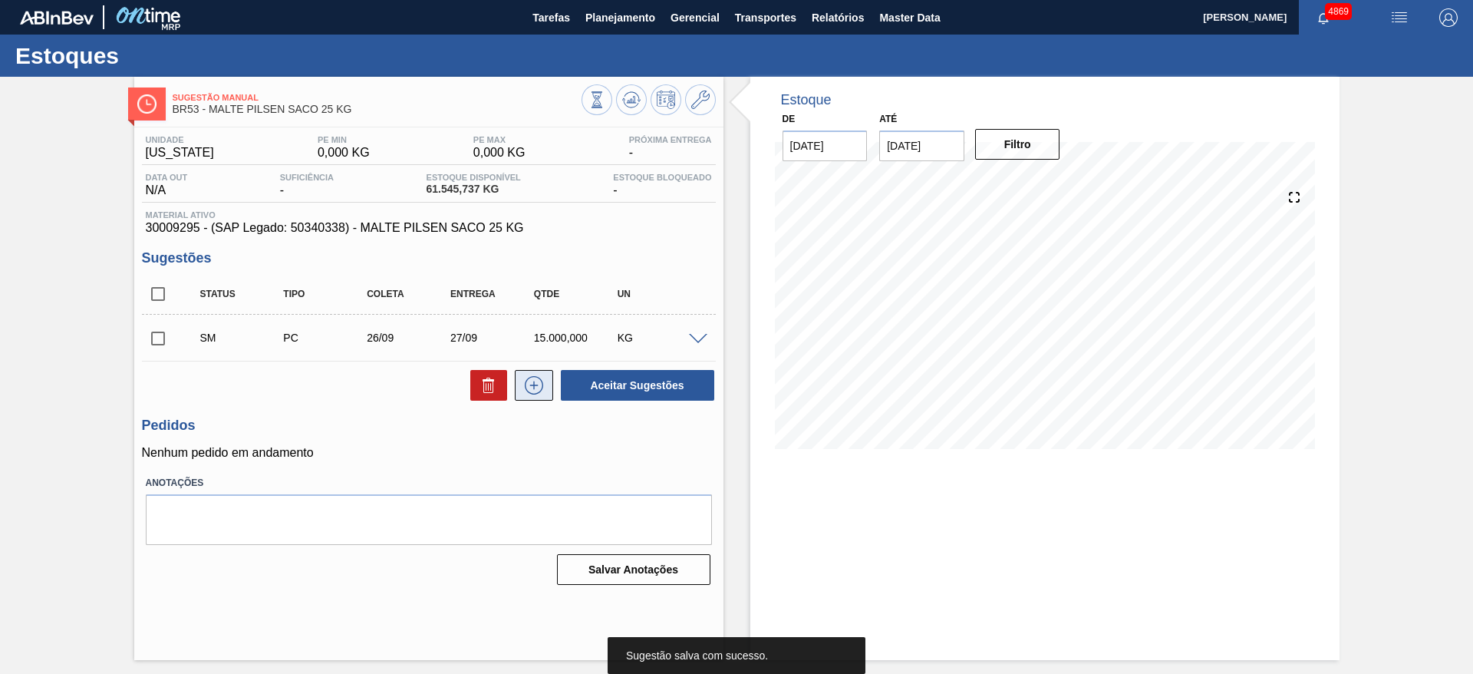
click at [535, 380] on icon at bounding box center [534, 385] width 25 height 18
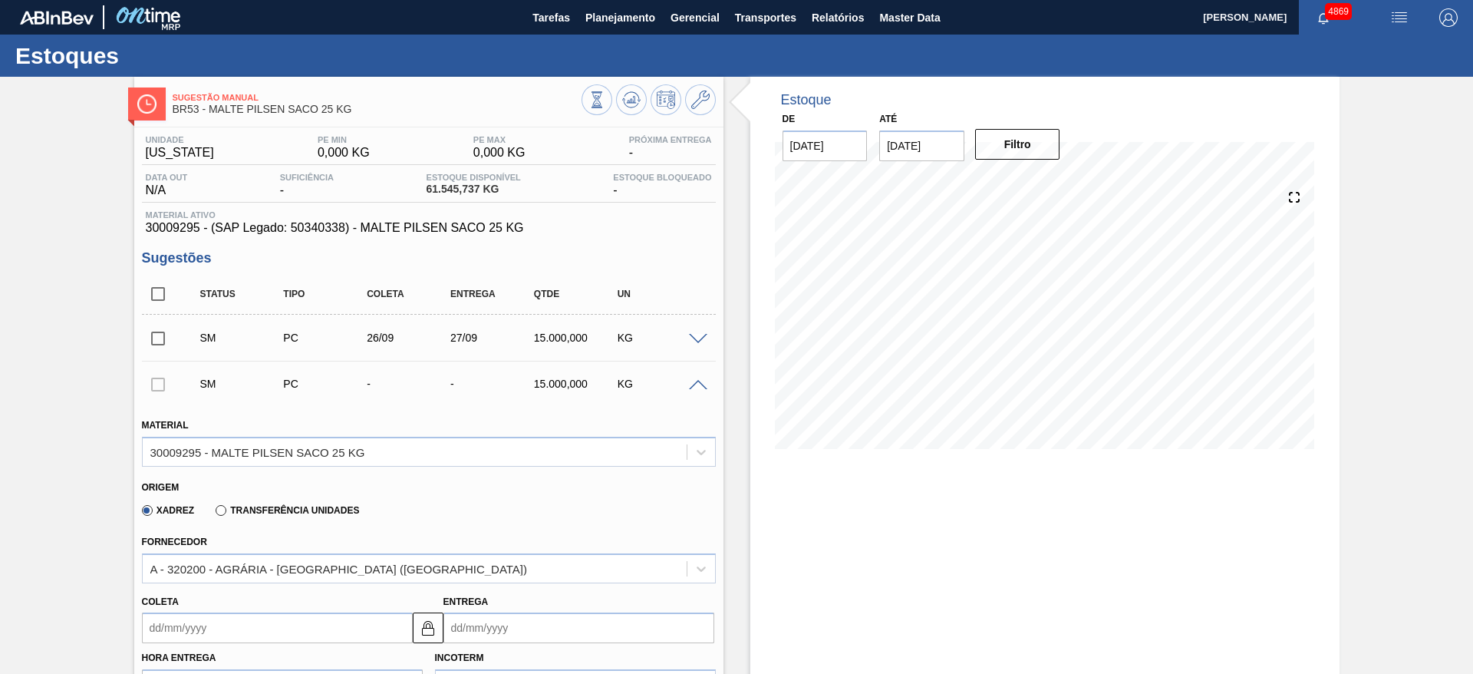
scroll to position [230, 0]
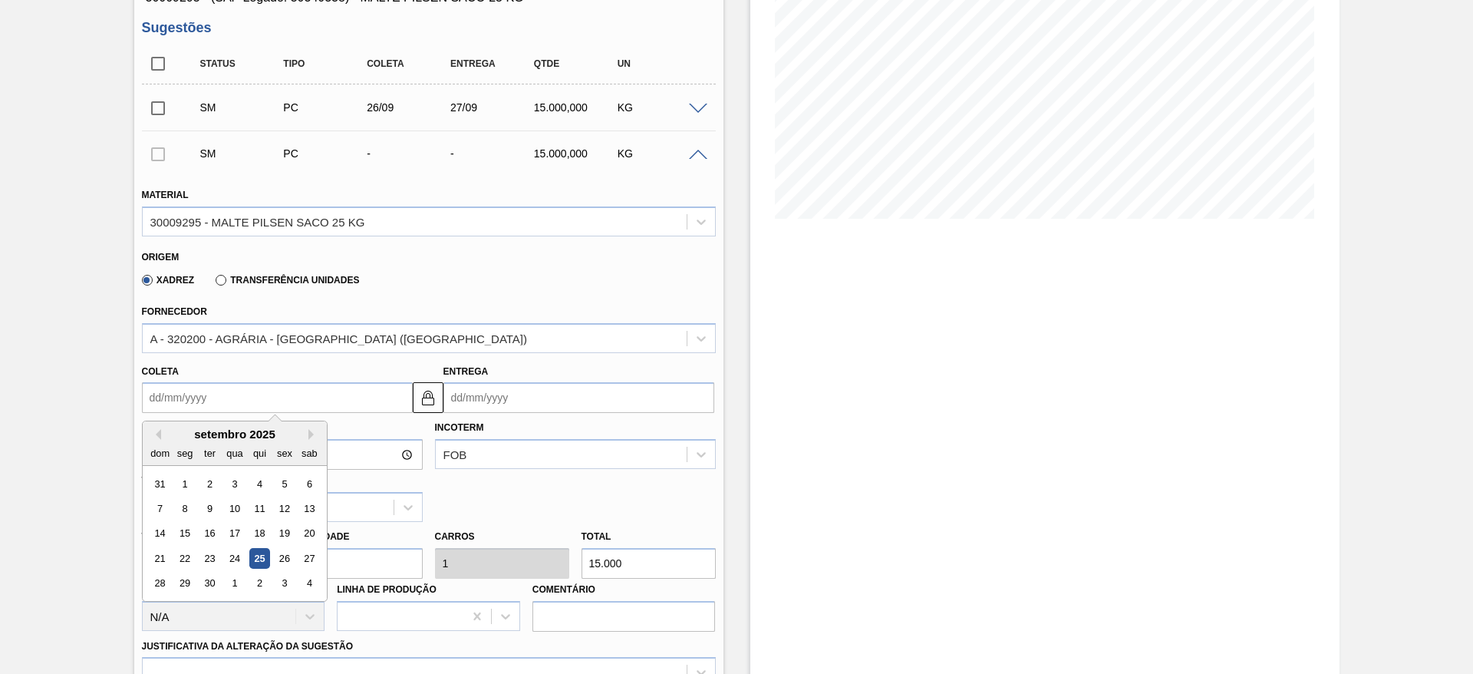
click at [204, 405] on input "Coleta" at bounding box center [277, 397] width 271 height 31
click at [288, 558] on div "26" at bounding box center [284, 558] width 21 height 21
type input "26/09/2025"
type input "27/09/2025"
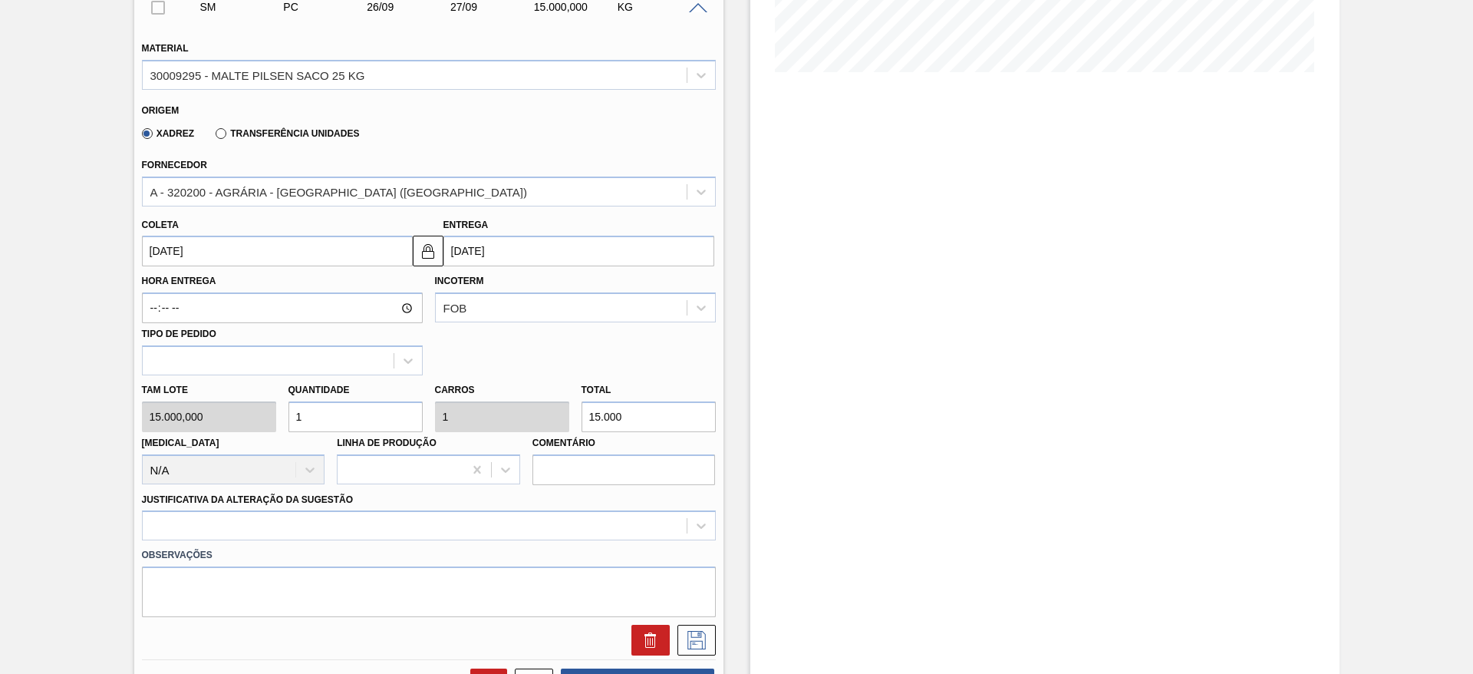
scroll to position [575, 0]
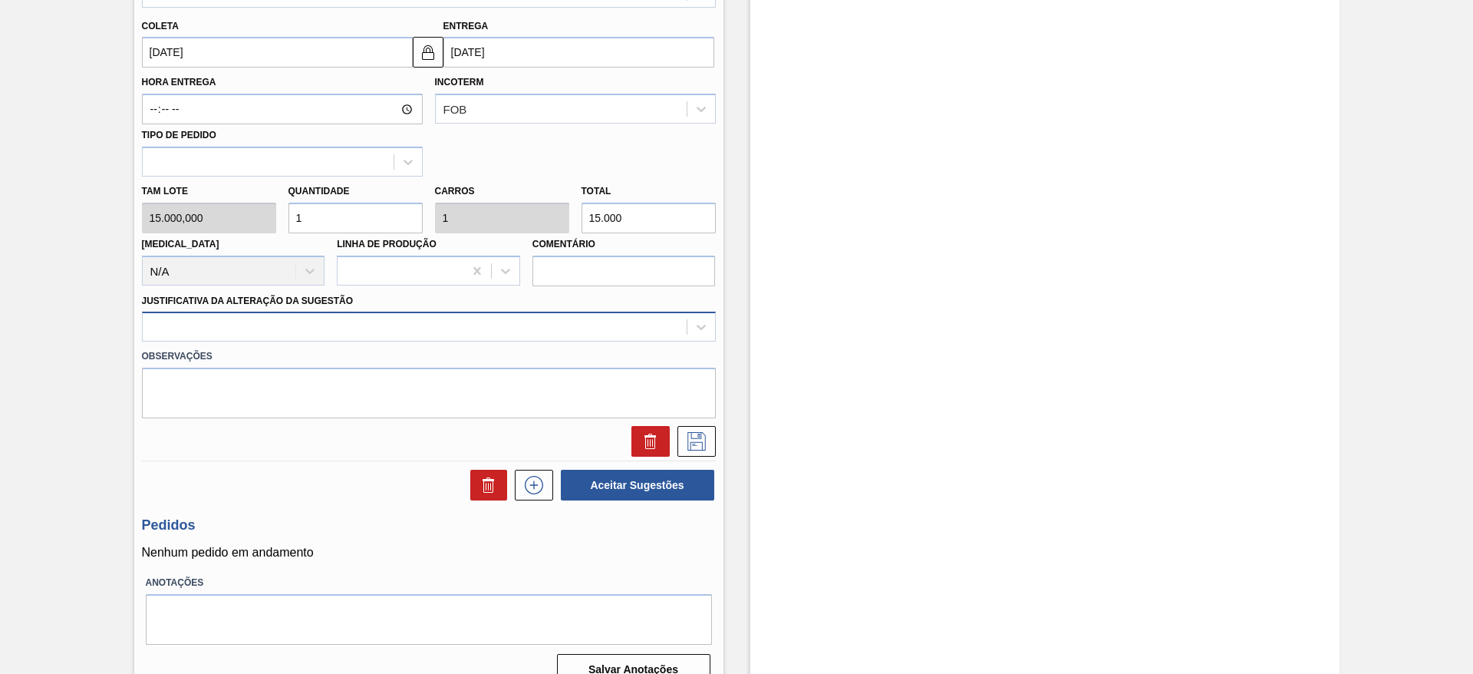
click at [320, 327] on div at bounding box center [415, 327] width 544 height 22
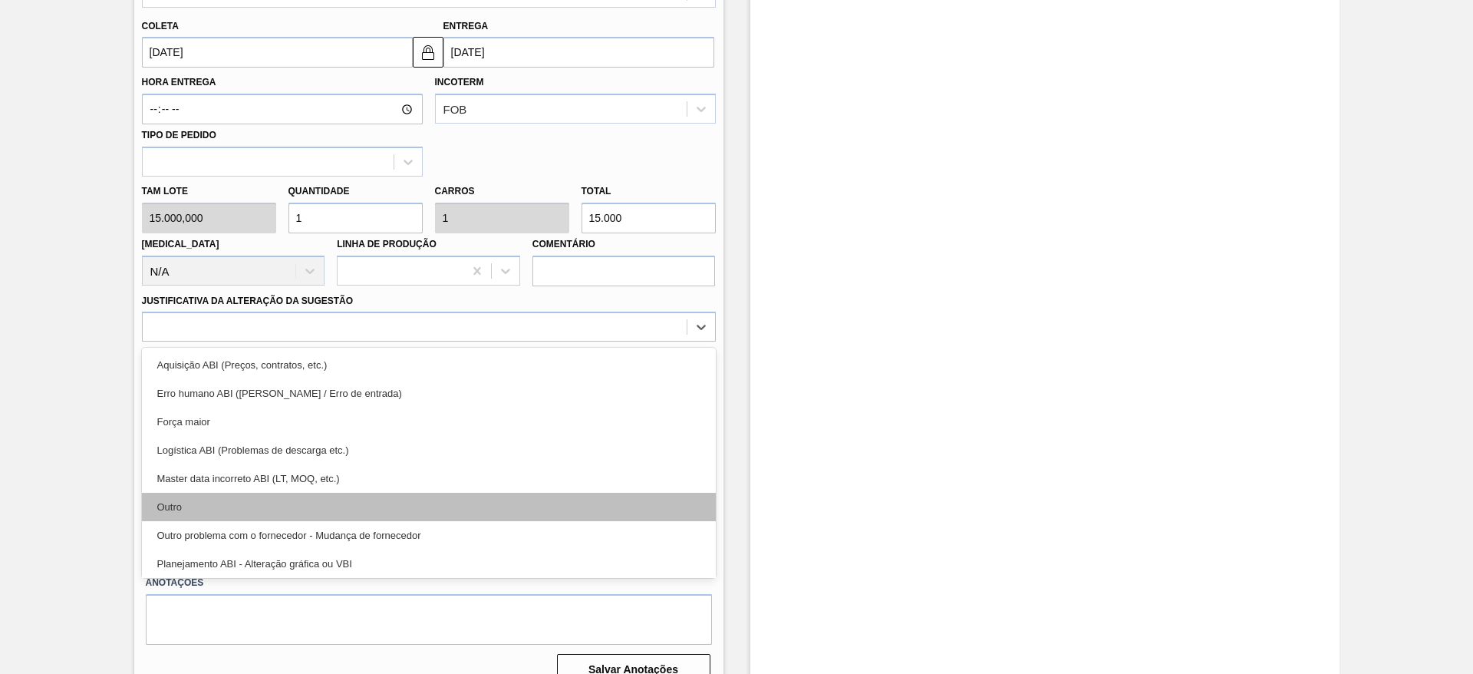
click at [301, 501] on div "Outro" at bounding box center [429, 507] width 574 height 28
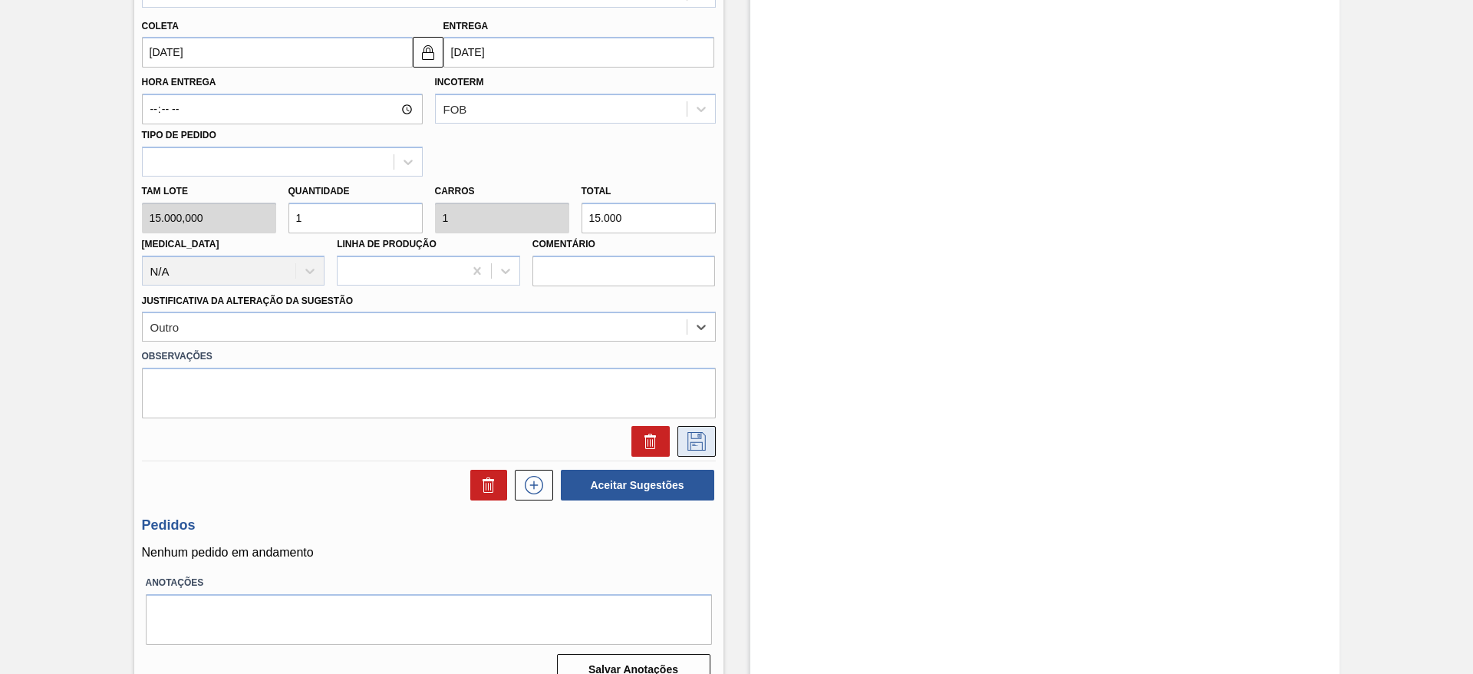
click at [700, 437] on icon at bounding box center [696, 441] width 25 height 18
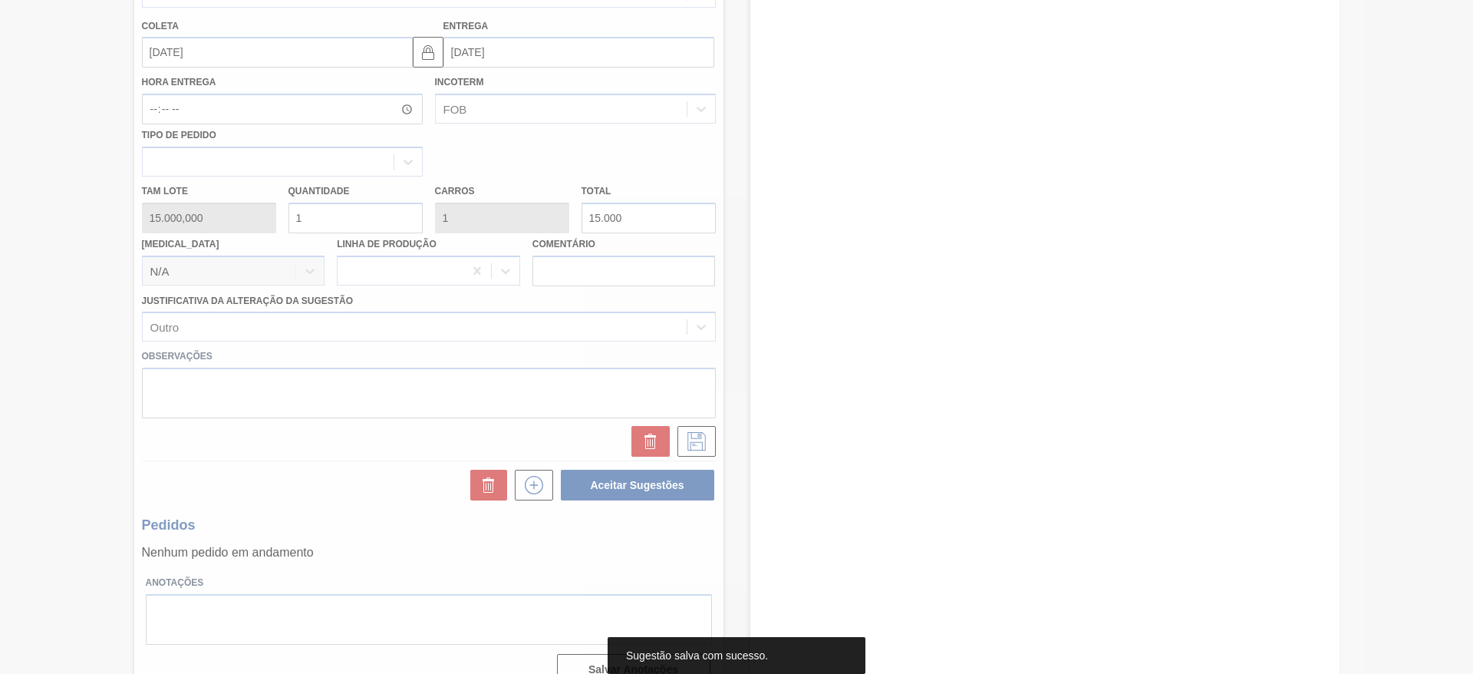
scroll to position [0, 0]
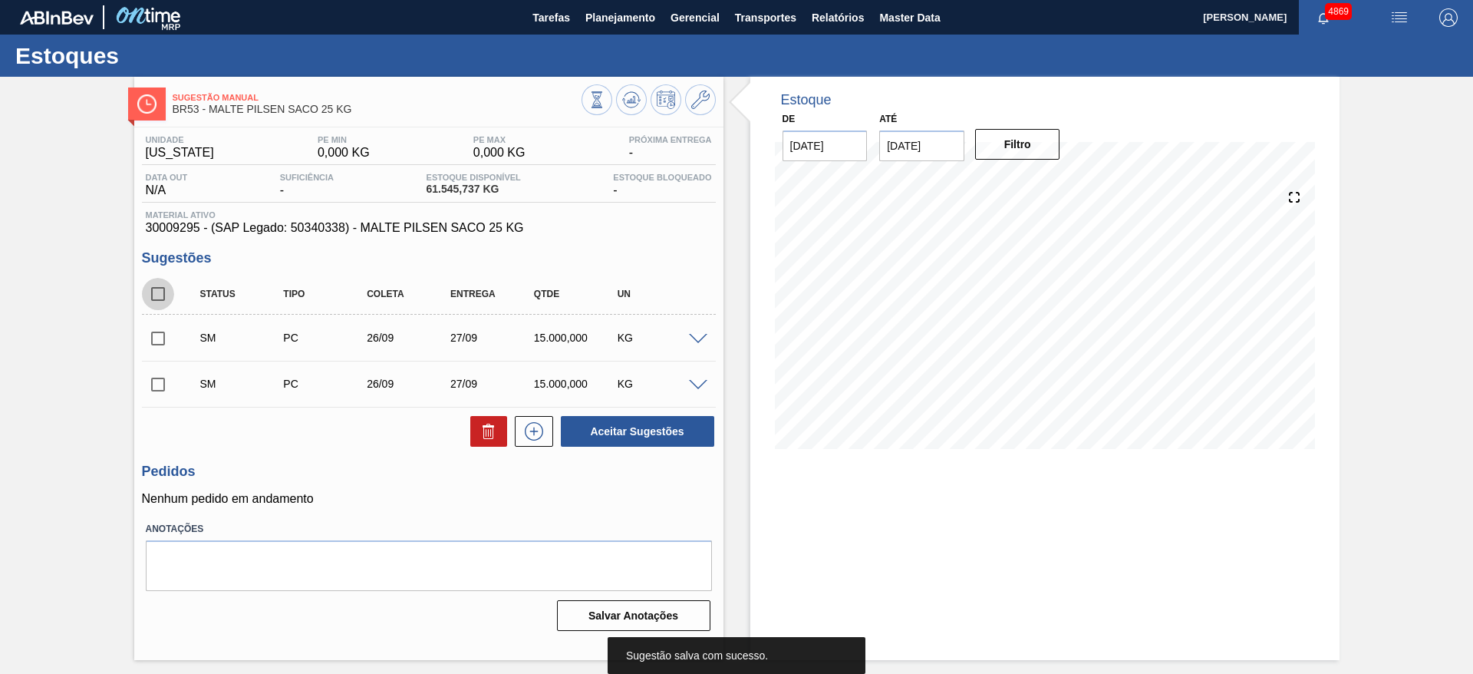
click at [163, 296] on input "checkbox" at bounding box center [158, 294] width 32 height 32
checkbox input "true"
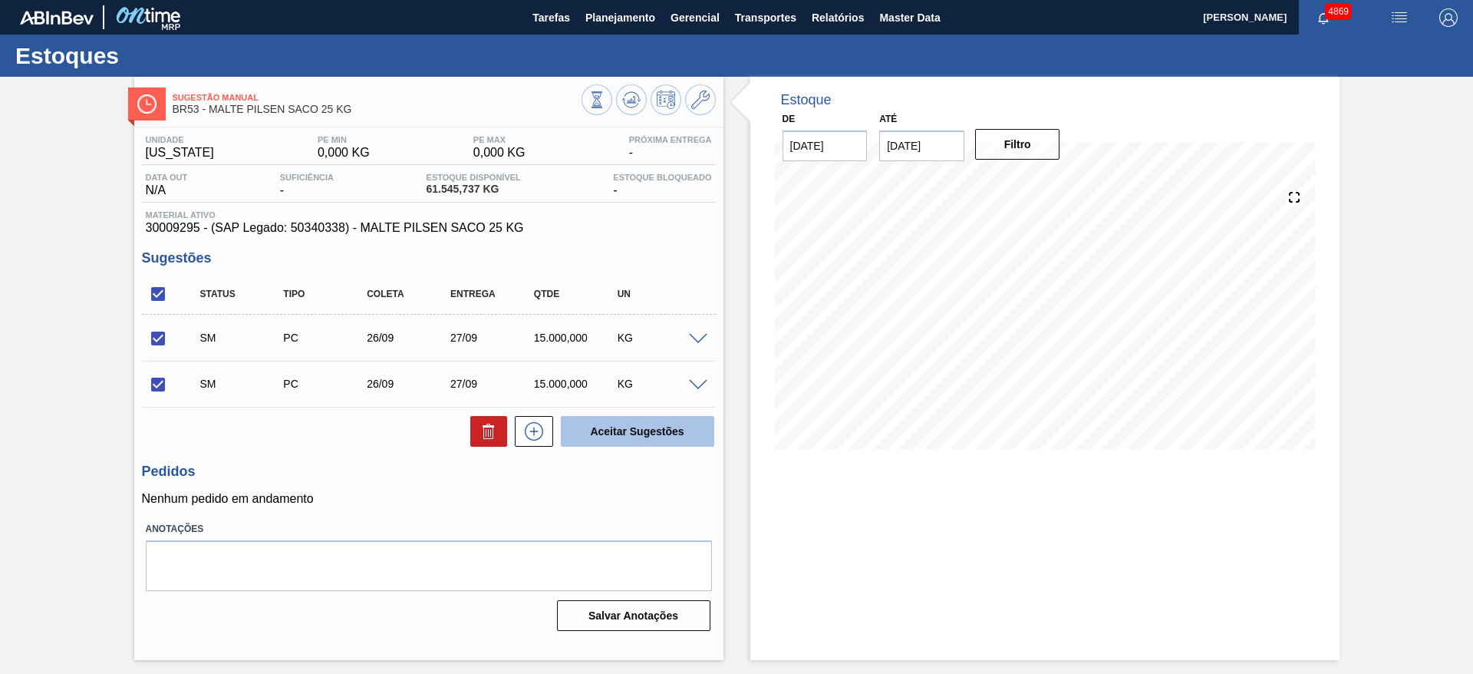
click at [652, 437] on button "Aceitar Sugestões" at bounding box center [637, 431] width 153 height 31
checkbox input "false"
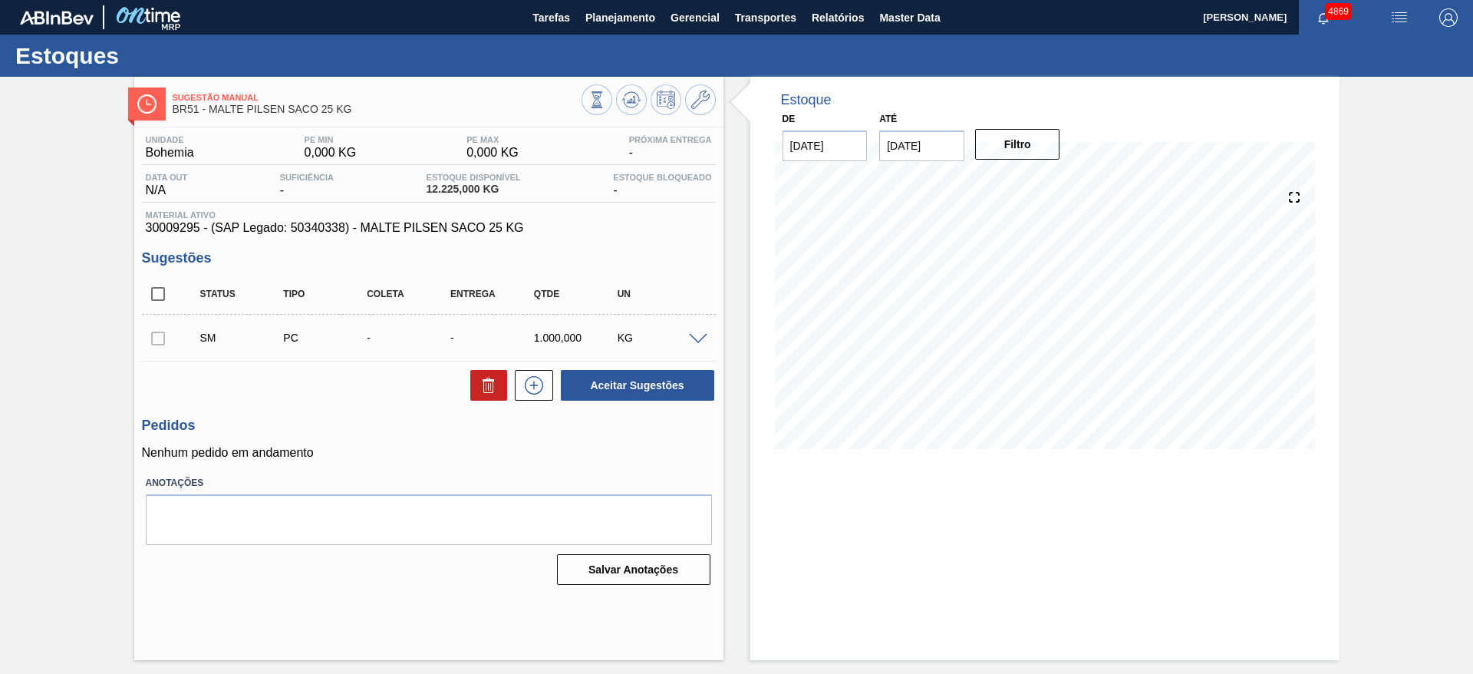
click at [697, 336] on span at bounding box center [698, 340] width 18 height 12
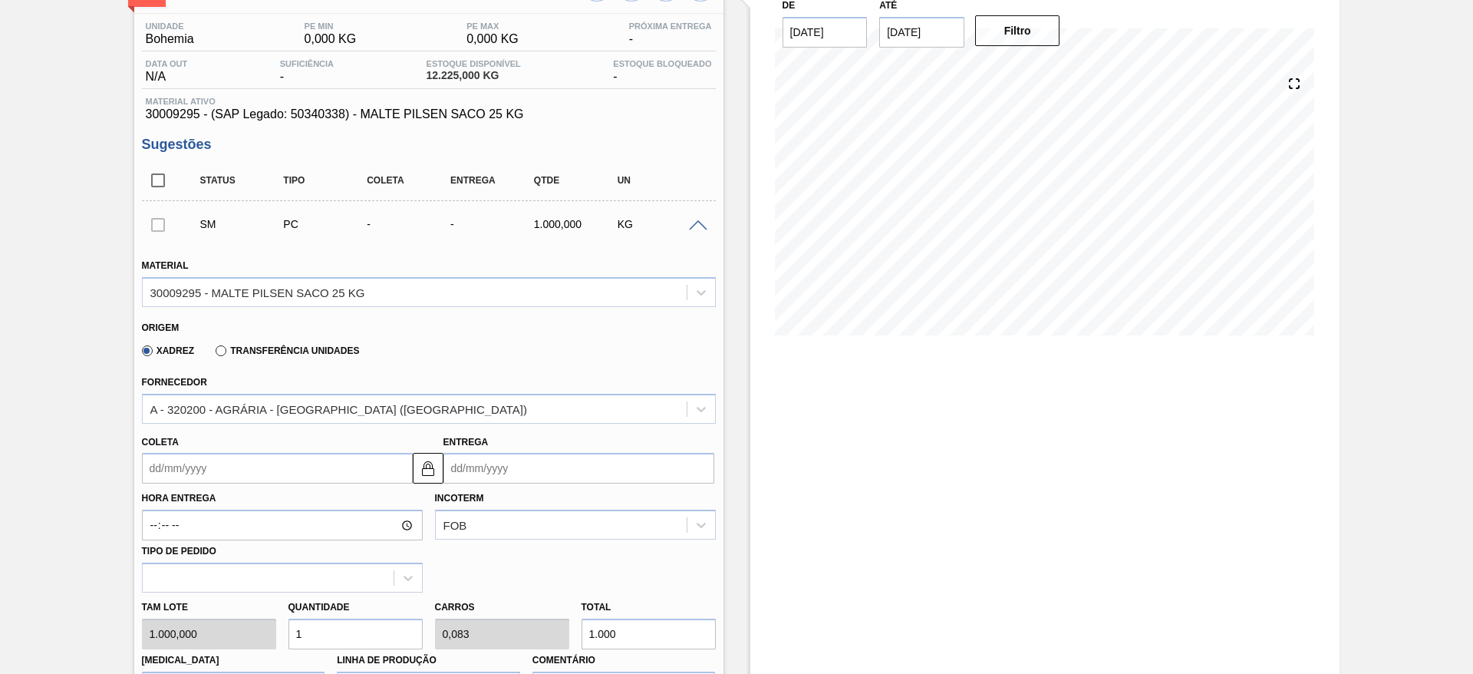
scroll to position [345, 0]
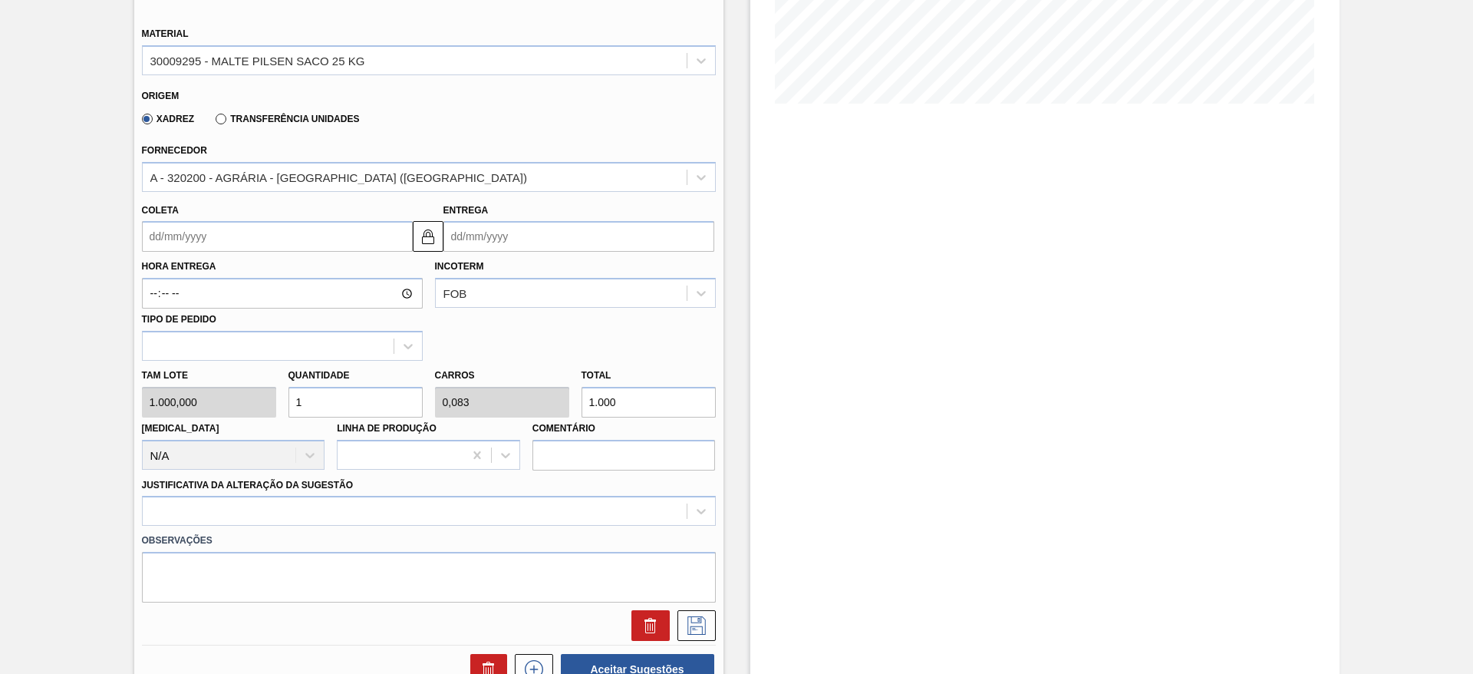
click at [404, 398] on input "1" at bounding box center [355, 402] width 134 height 31
type input "12"
type input "1"
type input "12.000"
type input "12"
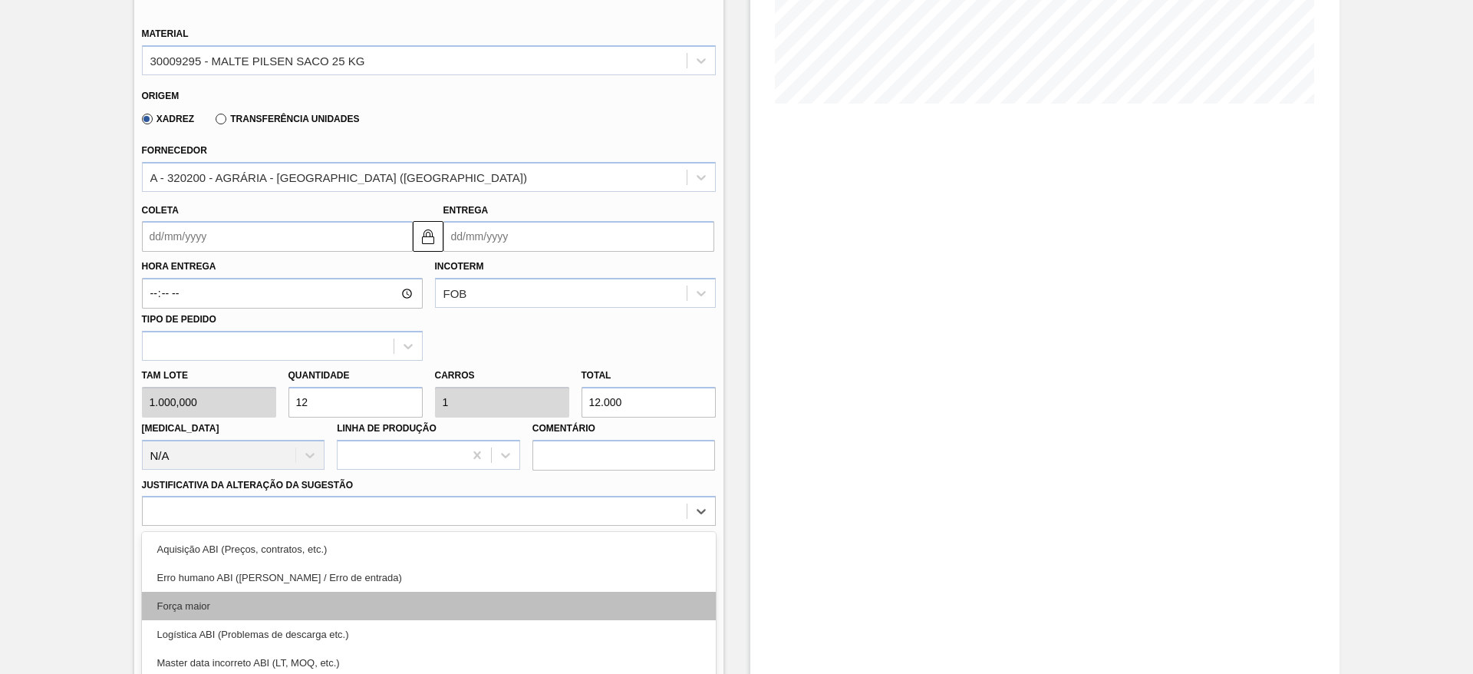
click at [339, 498] on div "option Força maior focused, 3 of 18. 18 results available. Use Up and Down to c…" at bounding box center [429, 511] width 574 height 30
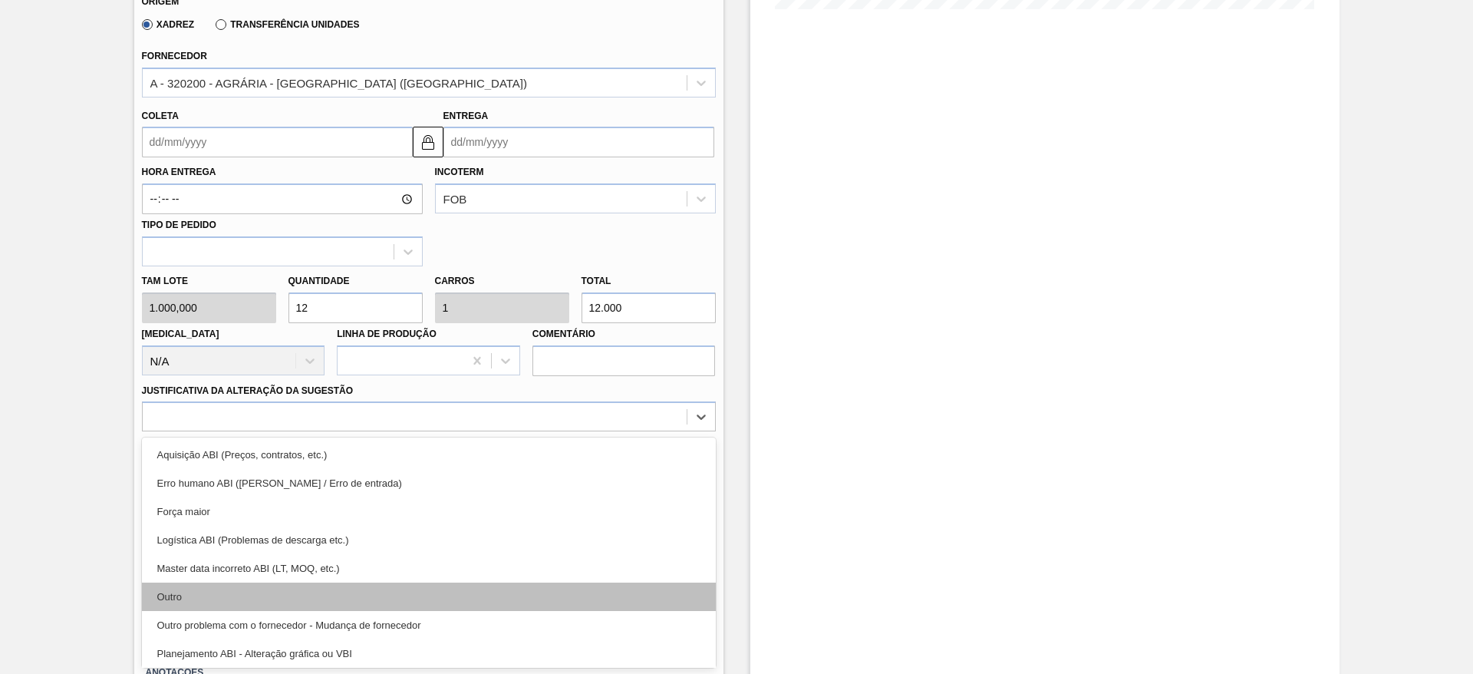
click at [312, 582] on div "Outro" at bounding box center [429, 596] width 574 height 28
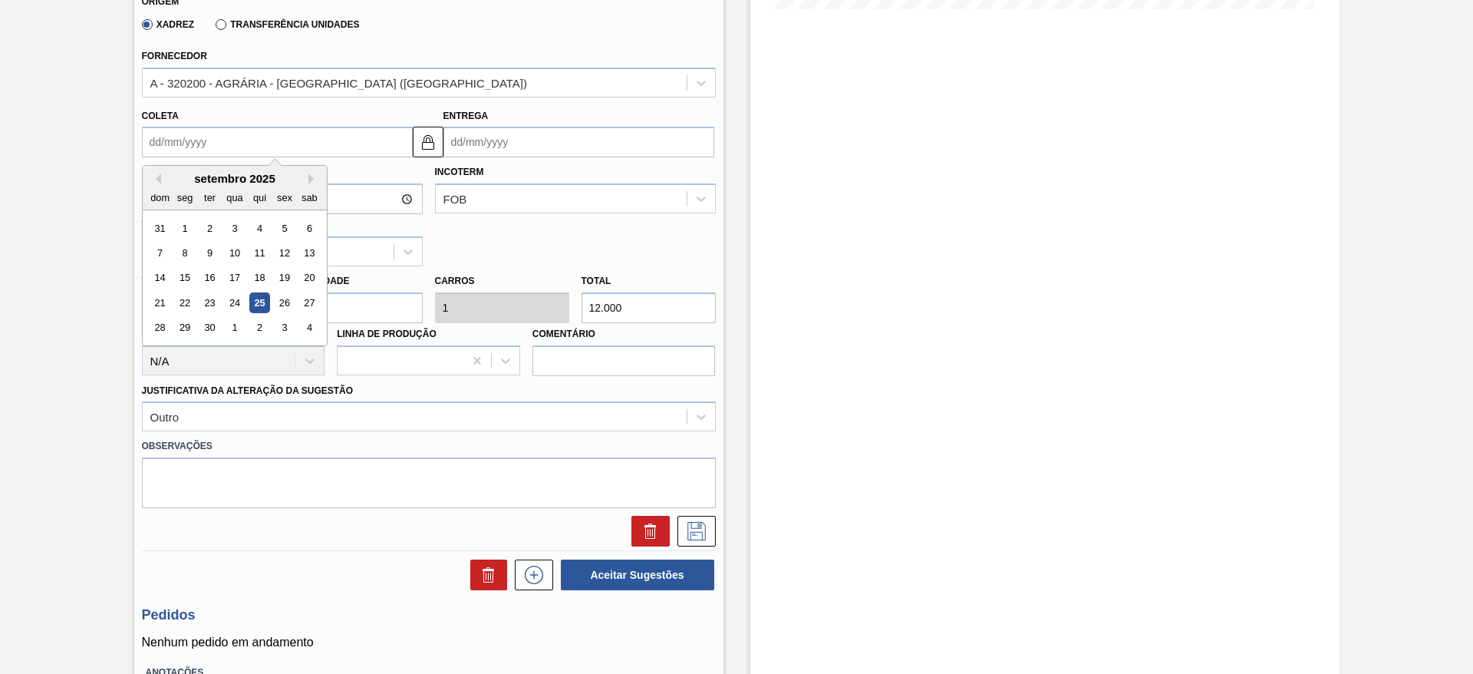
click at [249, 143] on input "Coleta" at bounding box center [277, 142] width 271 height 31
click at [210, 326] on div "30" at bounding box center [209, 328] width 21 height 21
type input "30/09/2025"
type input "[DATE]"
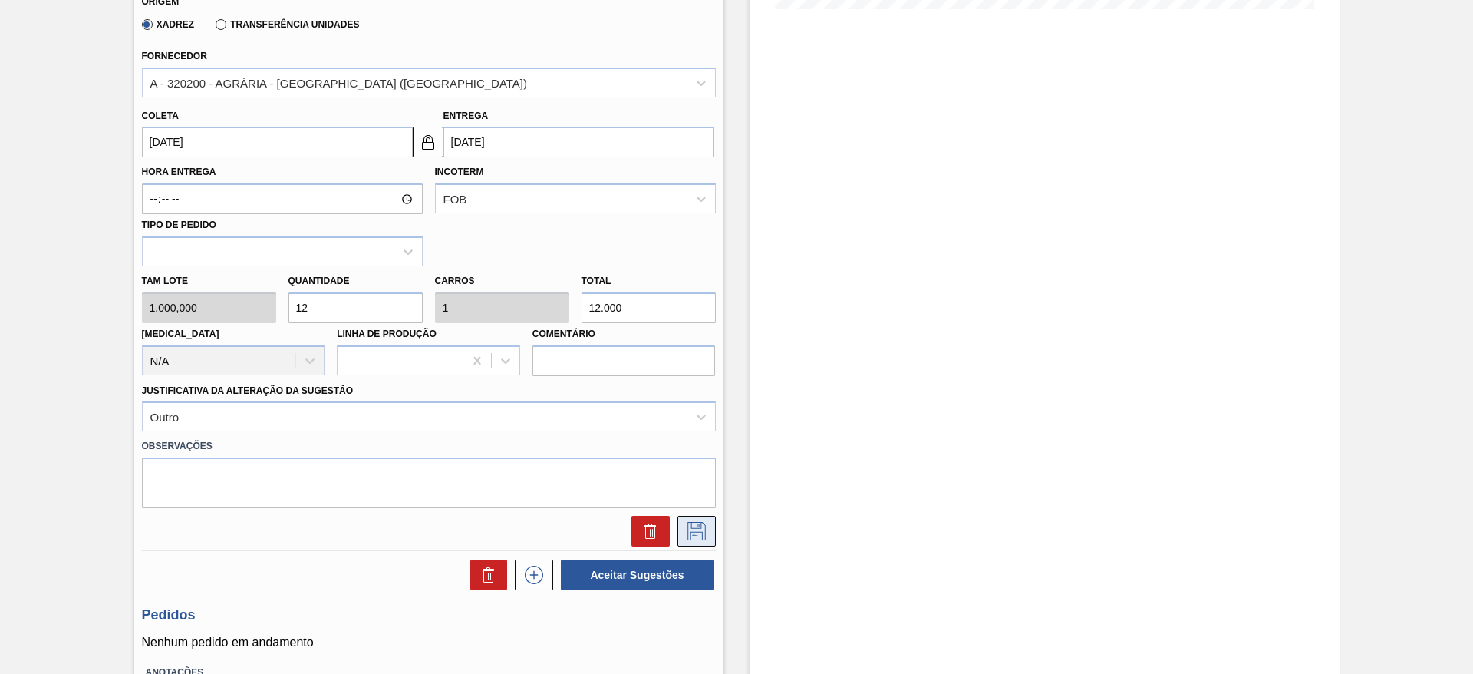
click at [698, 539] on icon at bounding box center [696, 531] width 25 height 18
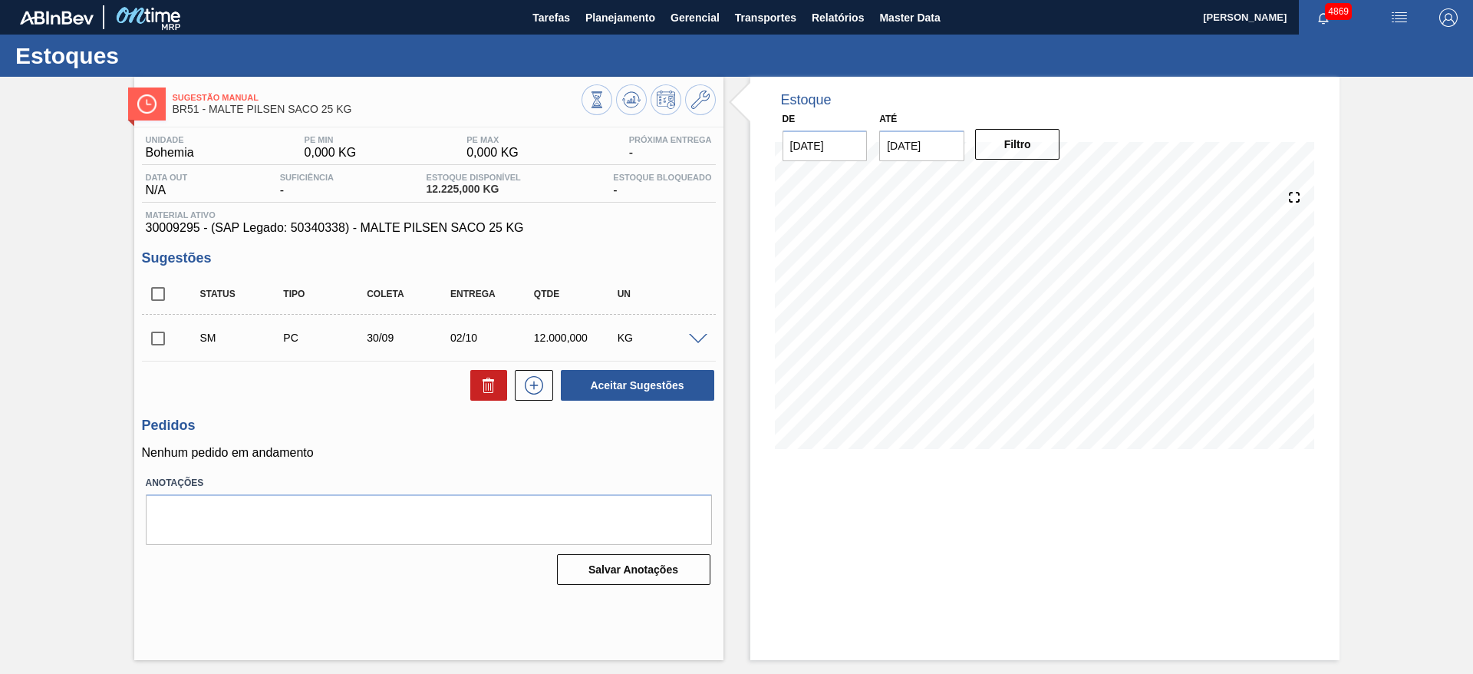
scroll to position [0, 0]
click at [705, 340] on span at bounding box center [698, 340] width 18 height 12
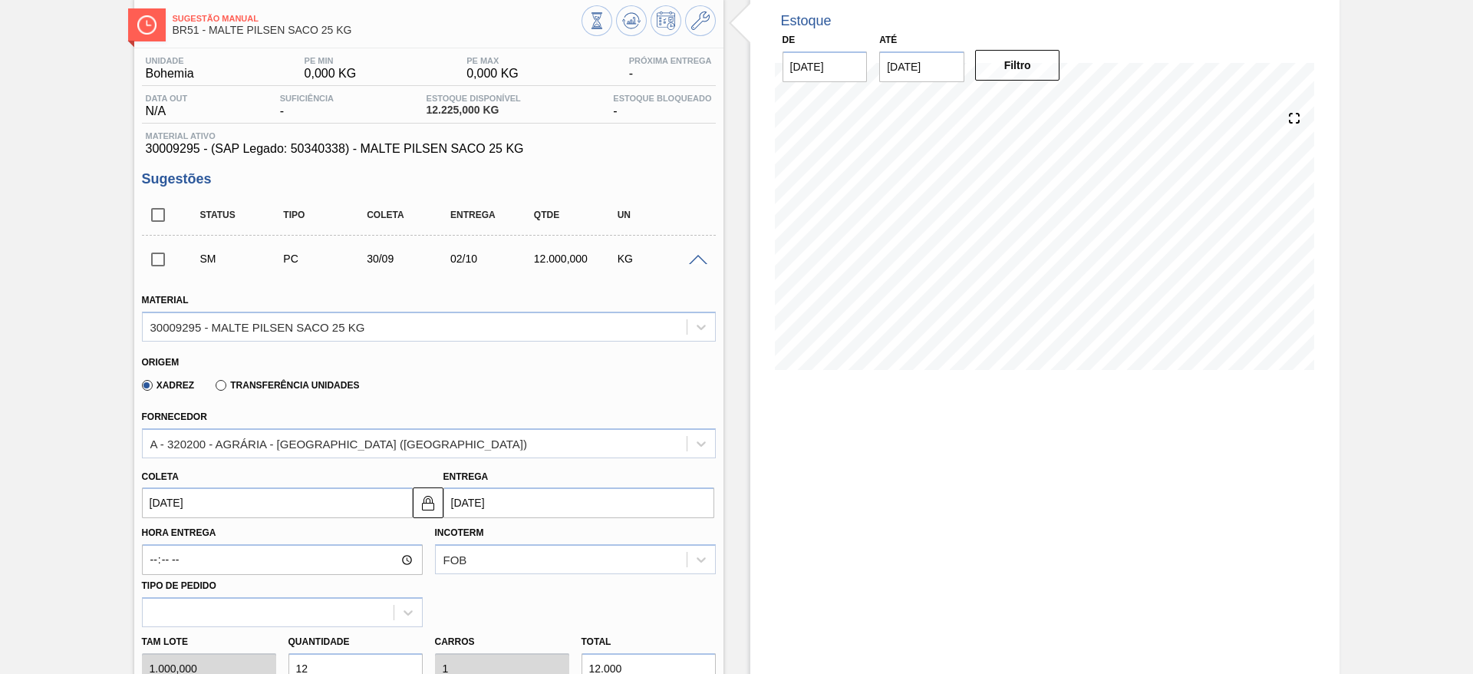
scroll to position [115, 0]
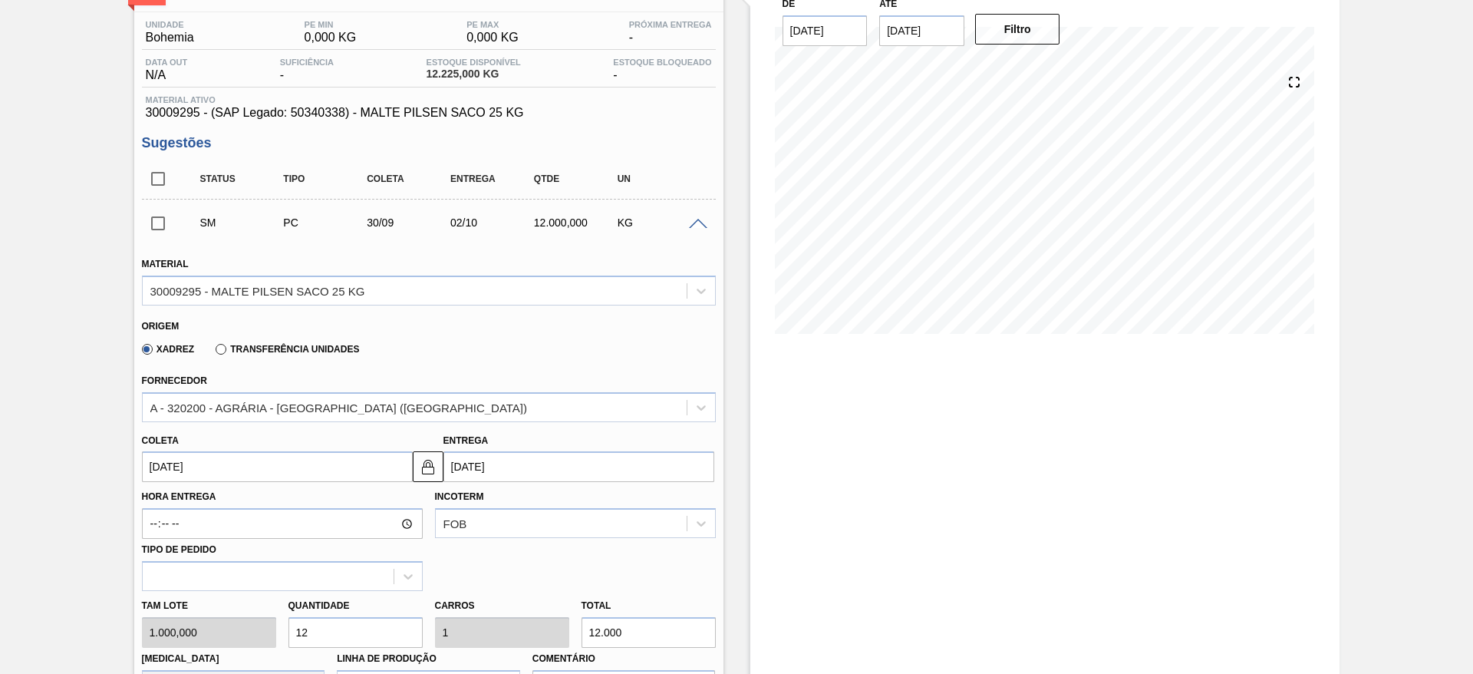
click at [312, 456] on input "30/09/2025" at bounding box center [277, 466] width 271 height 31
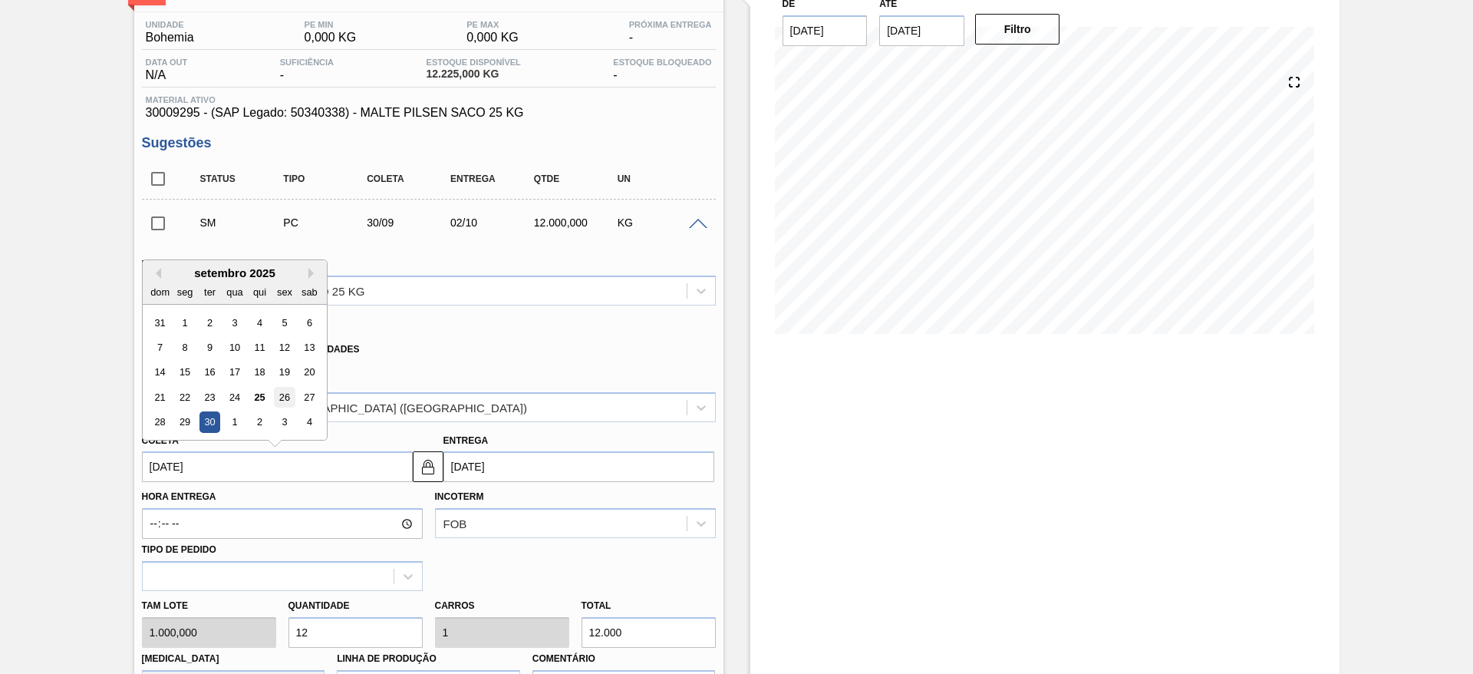
click at [290, 395] on div "26" at bounding box center [284, 397] width 21 height 21
type input "26/09/2025"
type input "28/09/2025"
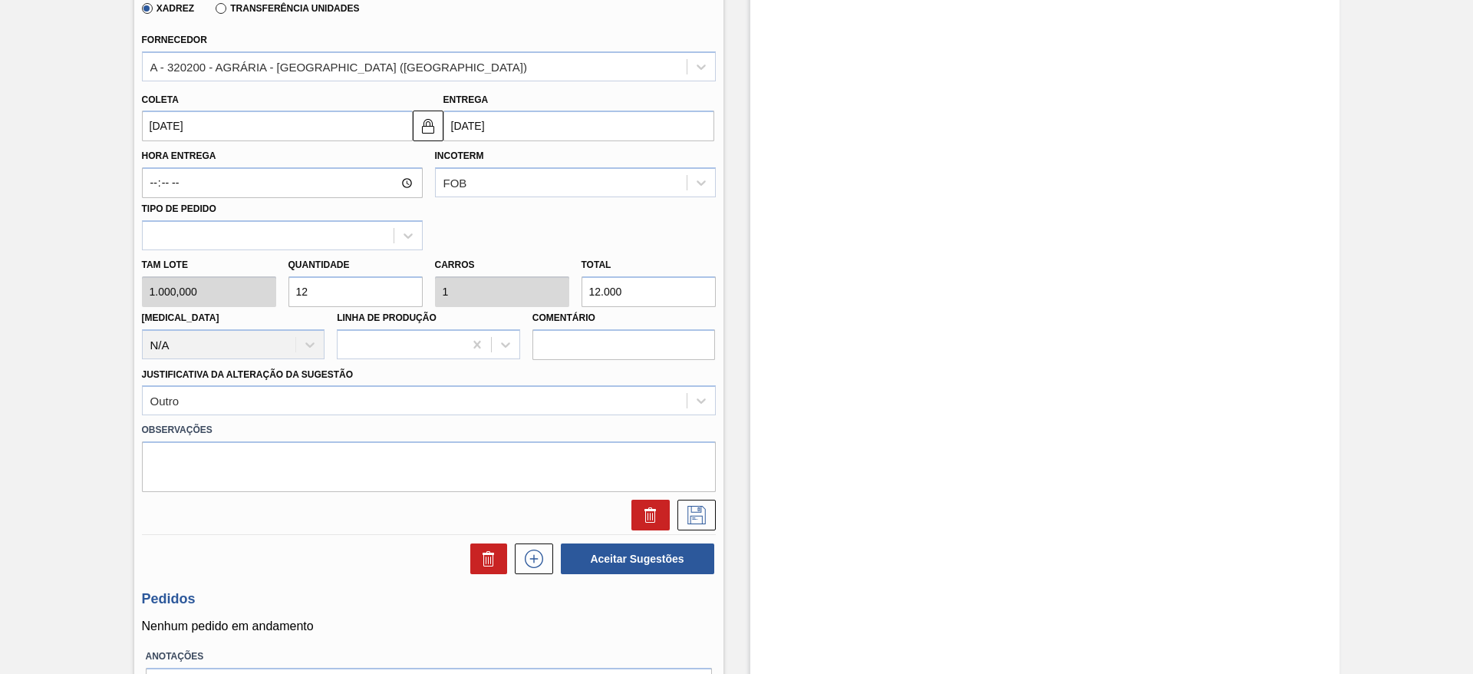
scroll to position [460, 0]
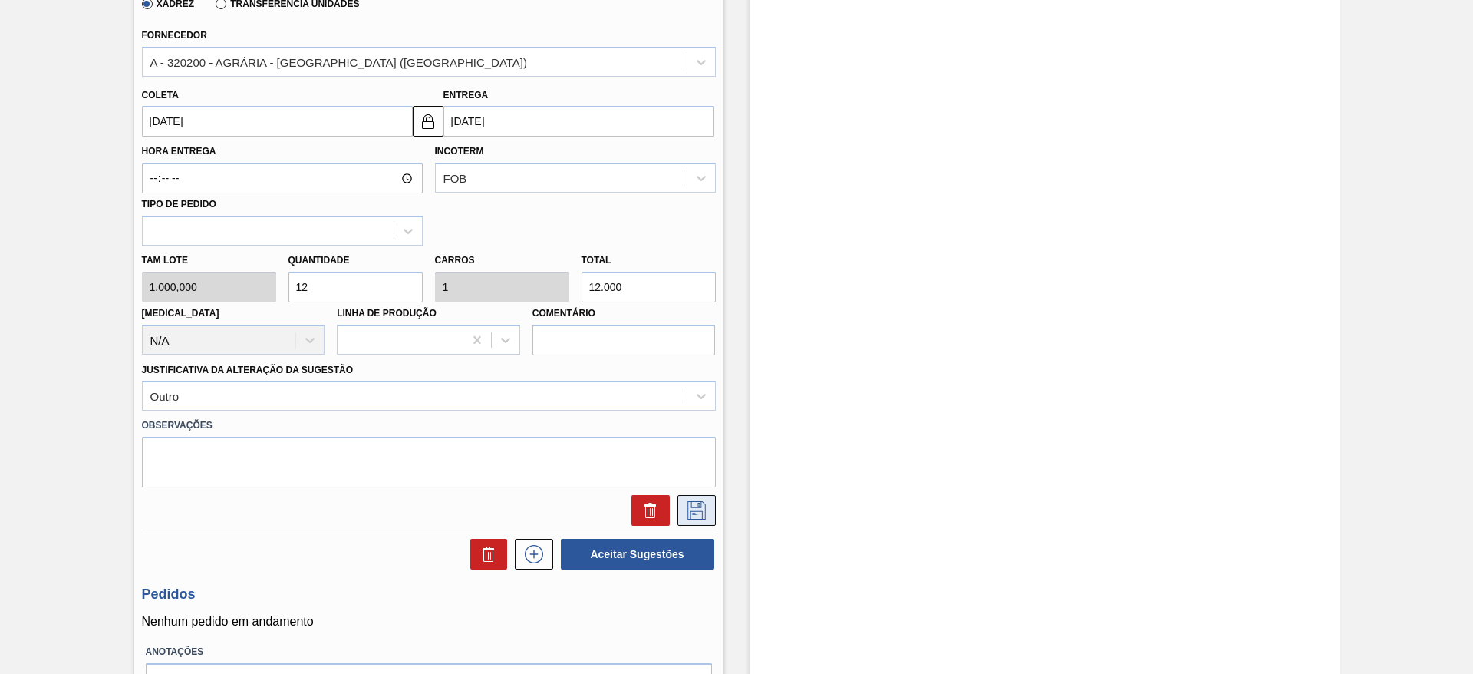
click at [707, 514] on button at bounding box center [696, 510] width 38 height 31
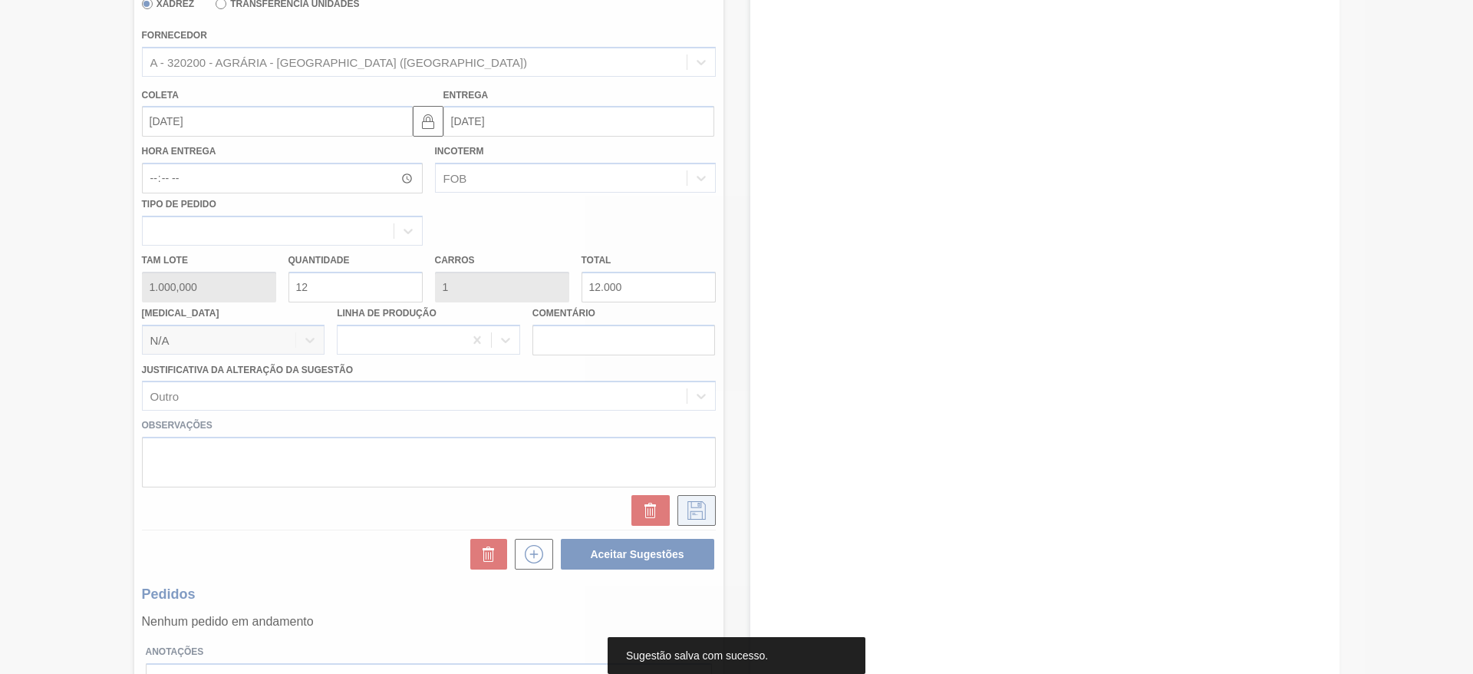
scroll to position [0, 0]
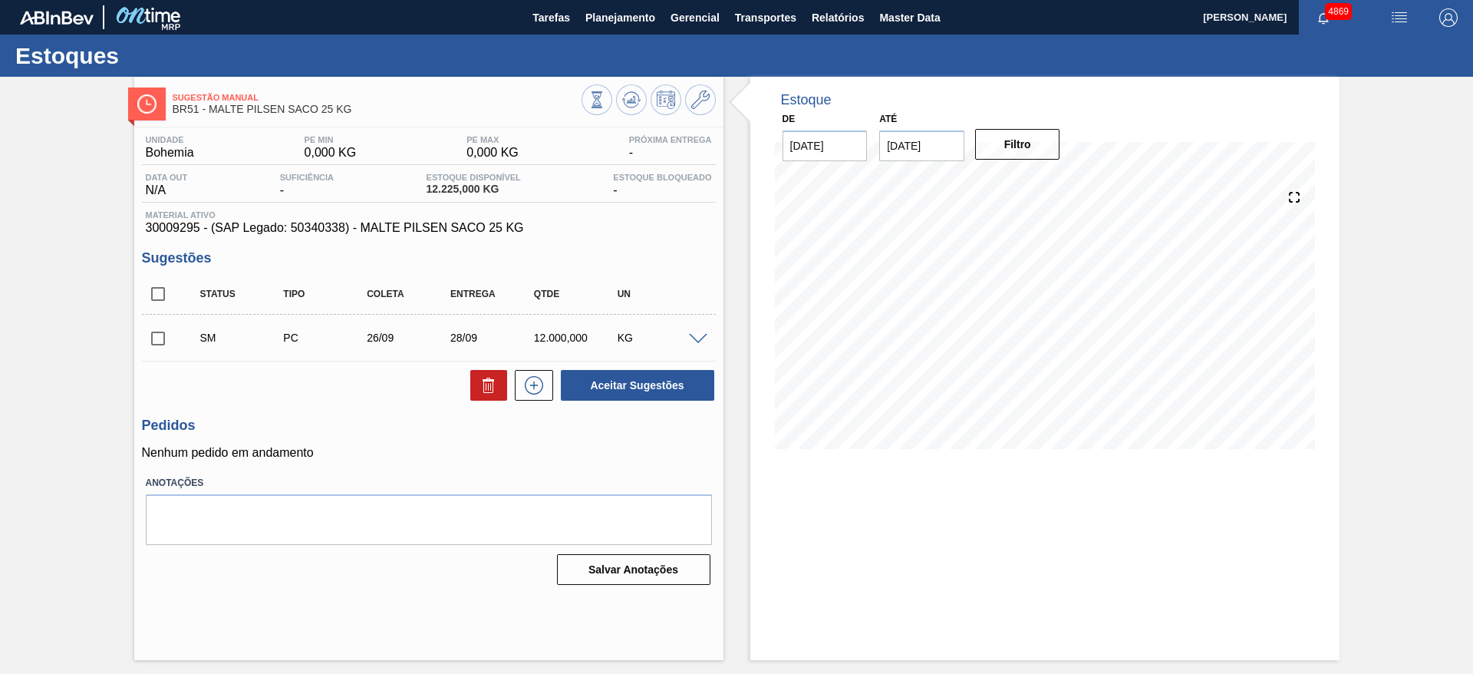
click at [154, 341] on input "checkbox" at bounding box center [158, 338] width 32 height 32
click at [595, 383] on button "Aceitar Sugestões" at bounding box center [637, 385] width 153 height 31
checkbox input "false"
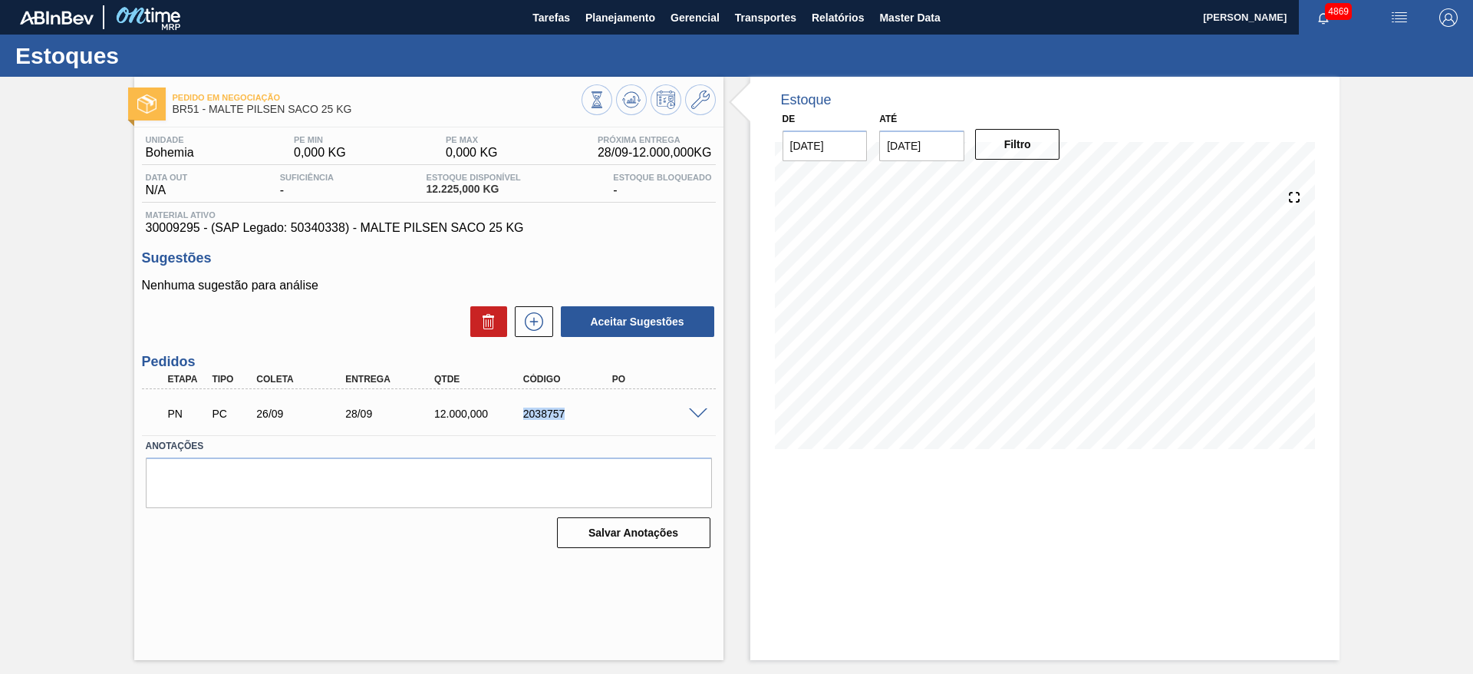
drag, startPoint x: 516, startPoint y: 420, endPoint x: 575, endPoint y: 413, distance: 58.8
click at [575, 413] on div "PN PC 26/09 28/09 12.000,000 2038757" at bounding box center [424, 412] width 533 height 31
copy div "2038757"
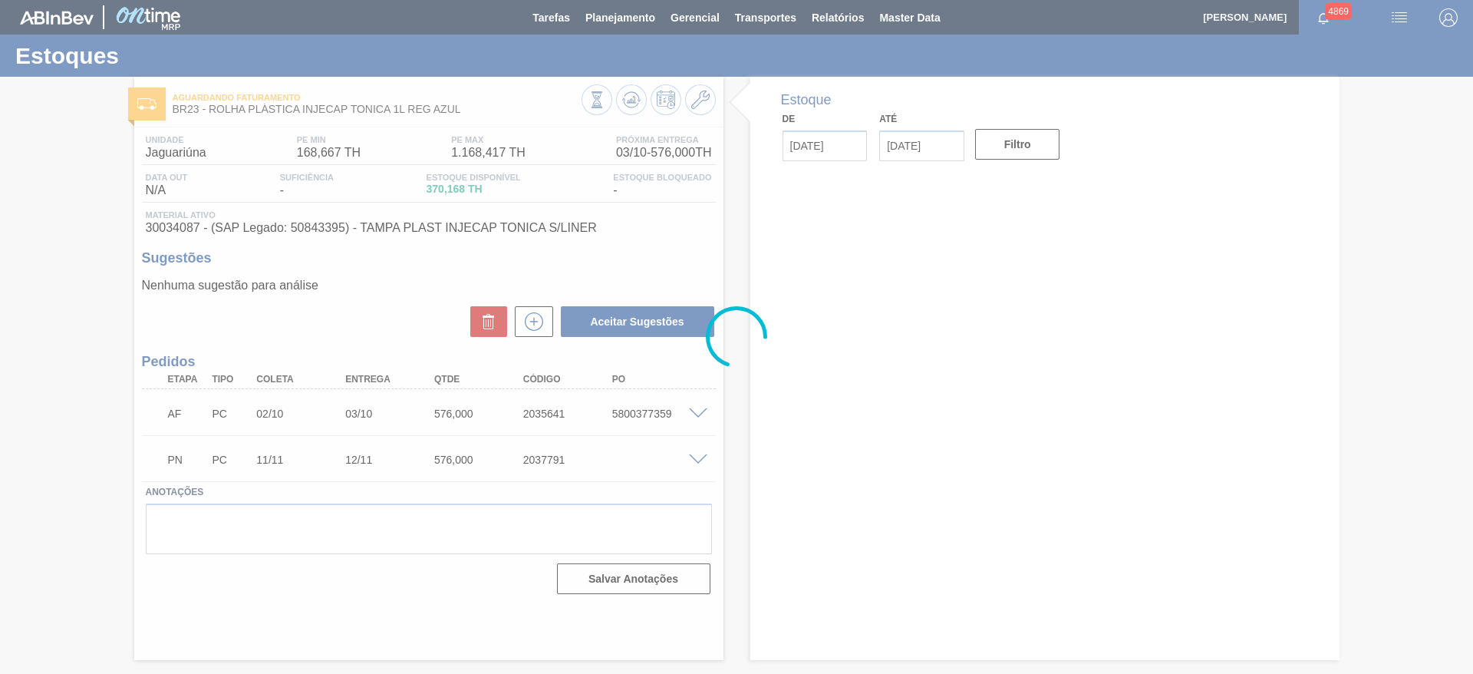
click at [612, 15] on div at bounding box center [736, 337] width 1473 height 674
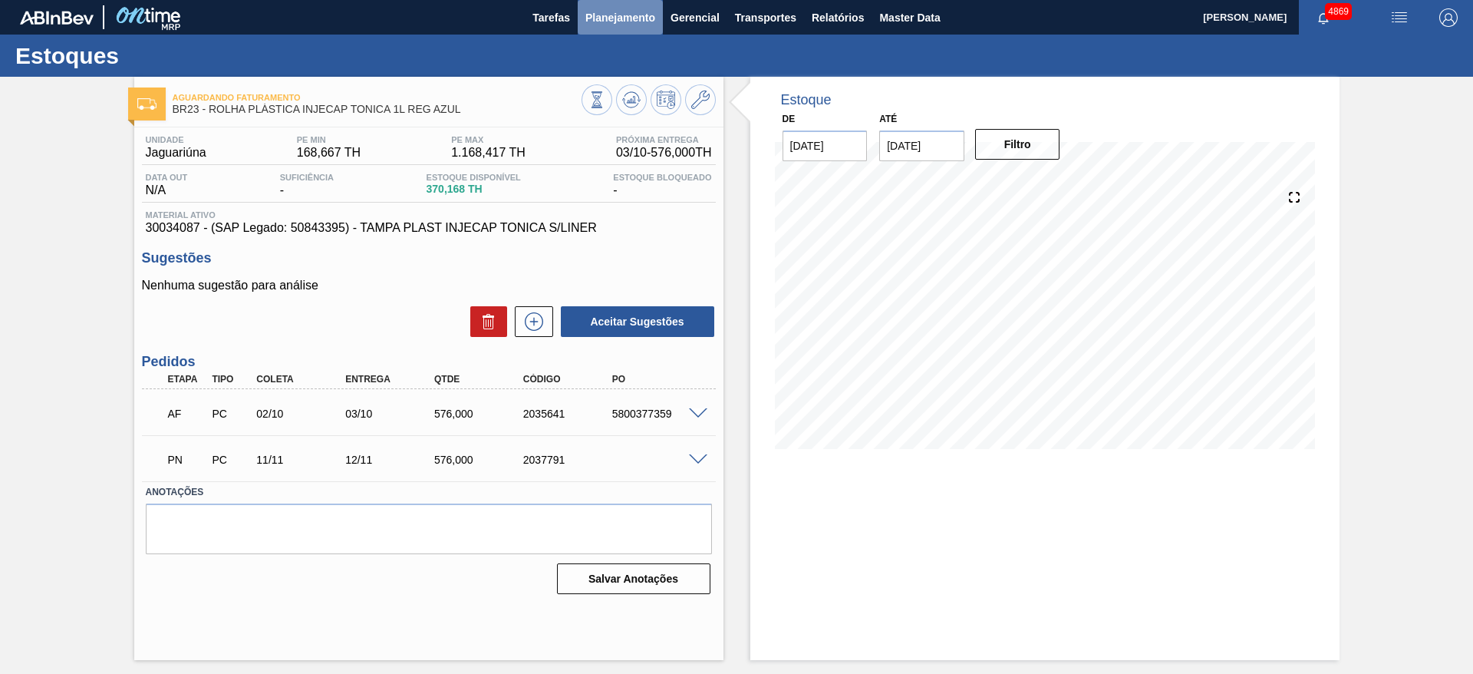
click at [638, 25] on span "Planejamento" at bounding box center [620, 17] width 70 height 18
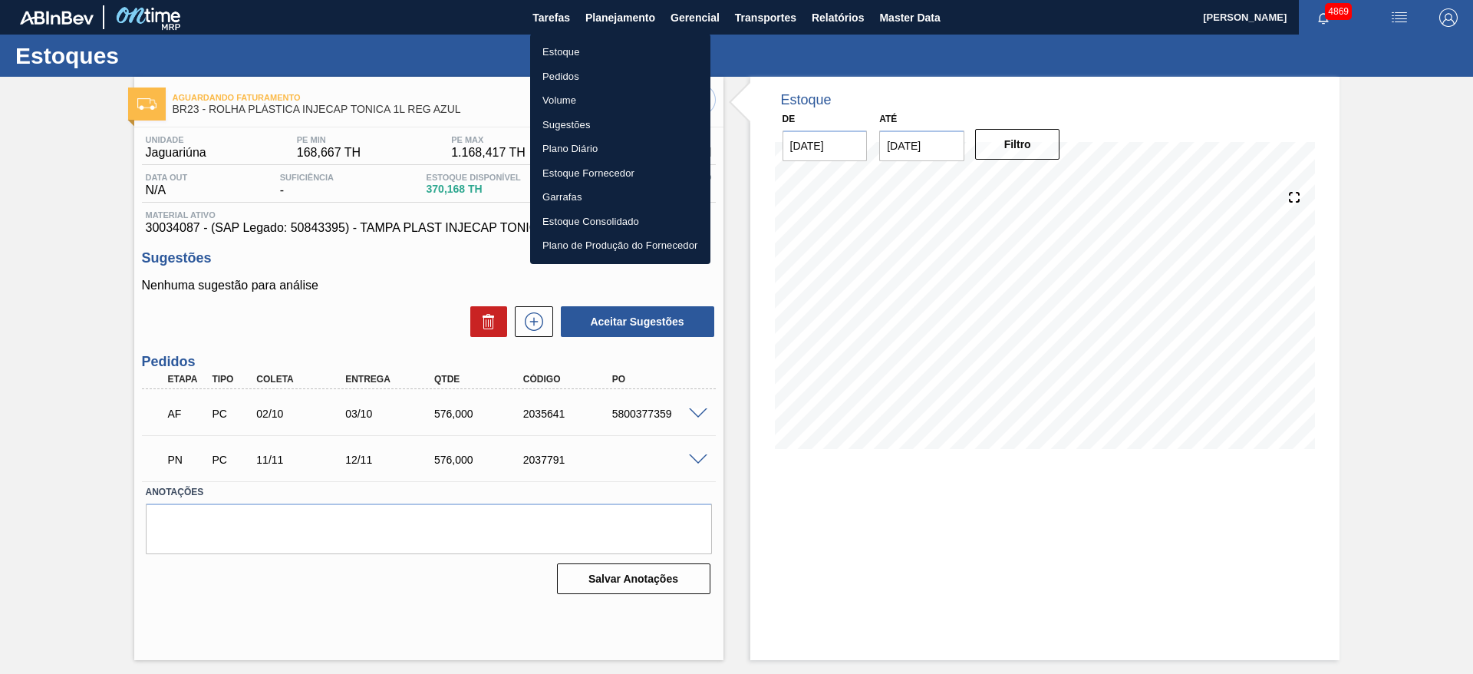
click at [585, 54] on li "Estoque" at bounding box center [620, 52] width 180 height 25
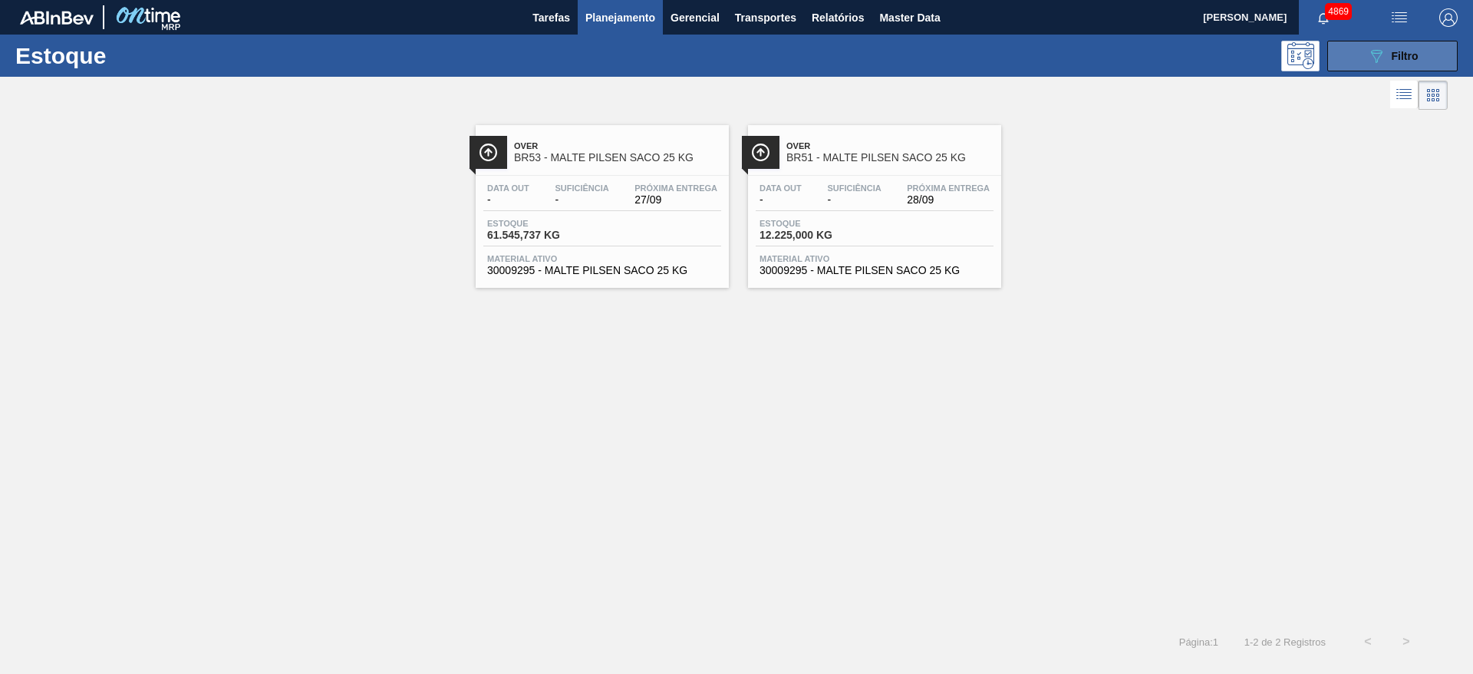
click at [1408, 48] on div "089F7B8B-B2A5-4AFE-B5C0-19BA573D28AC Filtro" at bounding box center [1392, 56] width 51 height 18
